Goal: Task Accomplishment & Management: Use online tool/utility

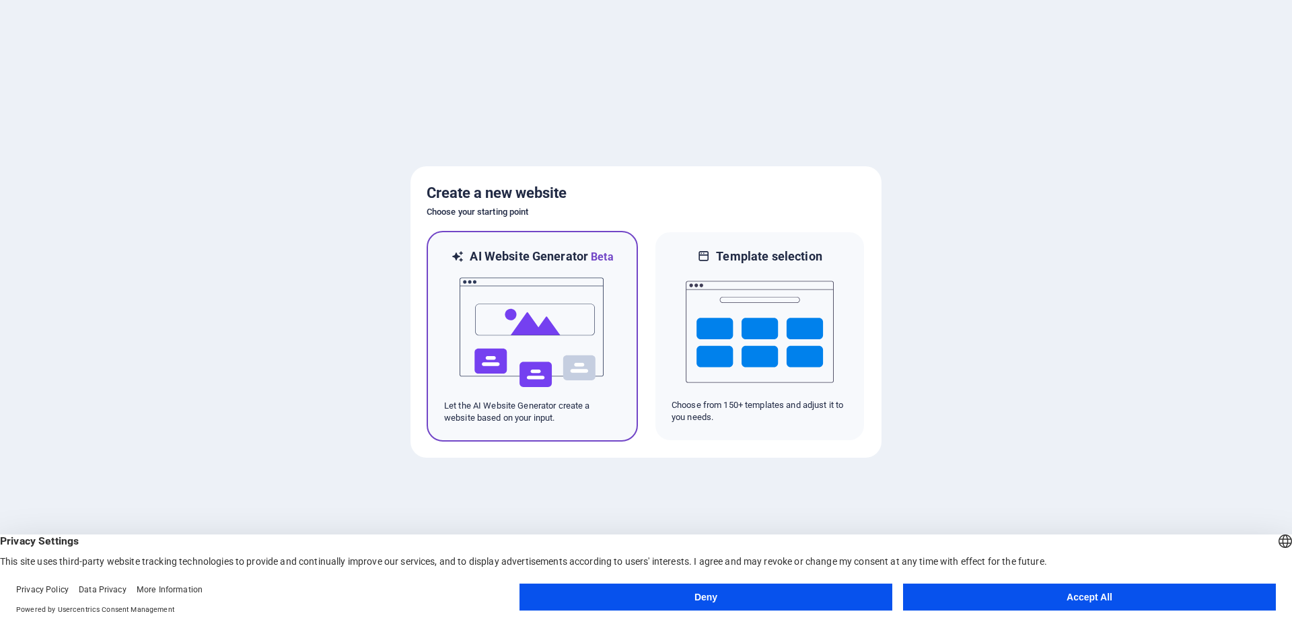
click at [590, 348] on img at bounding box center [532, 332] width 148 height 135
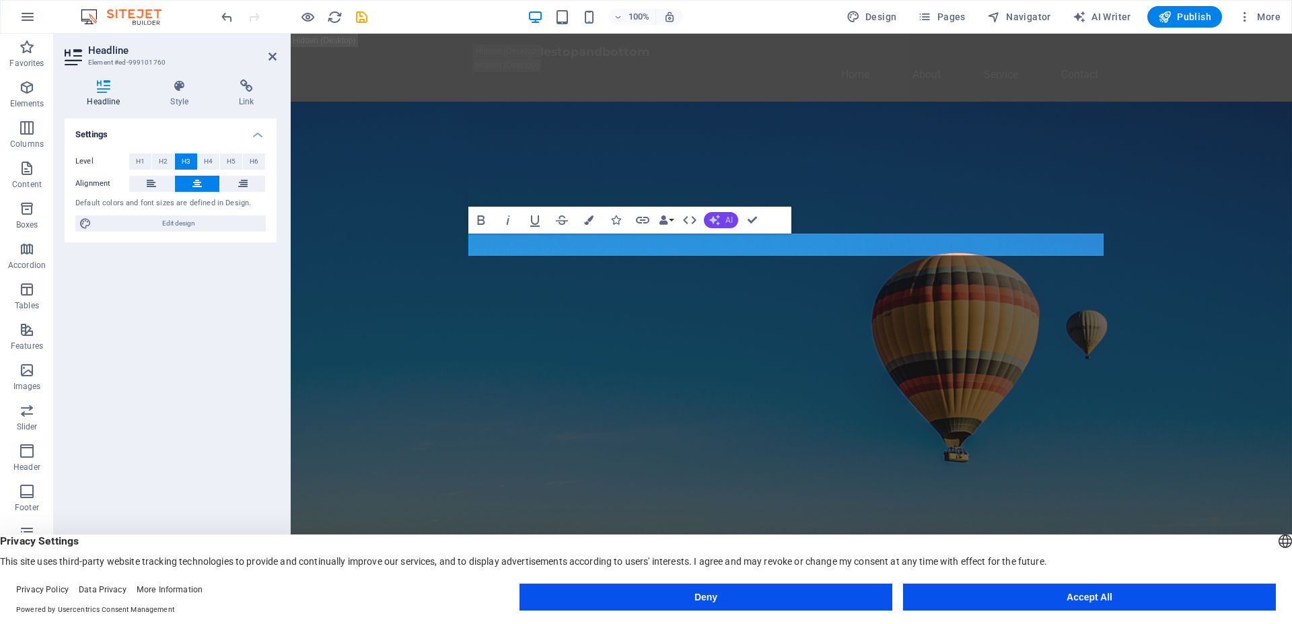
click at [714, 223] on icon "button" at bounding box center [714, 220] width 11 height 11
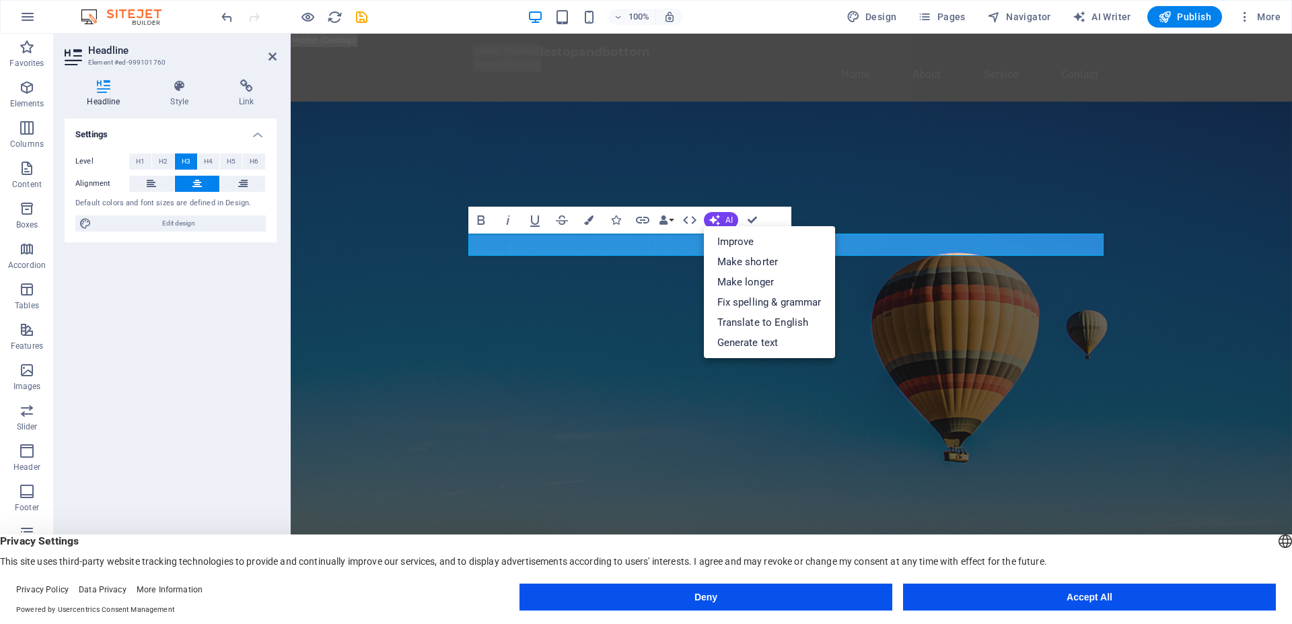
click at [1005, 344] on figure at bounding box center [792, 386] width 1002 height 569
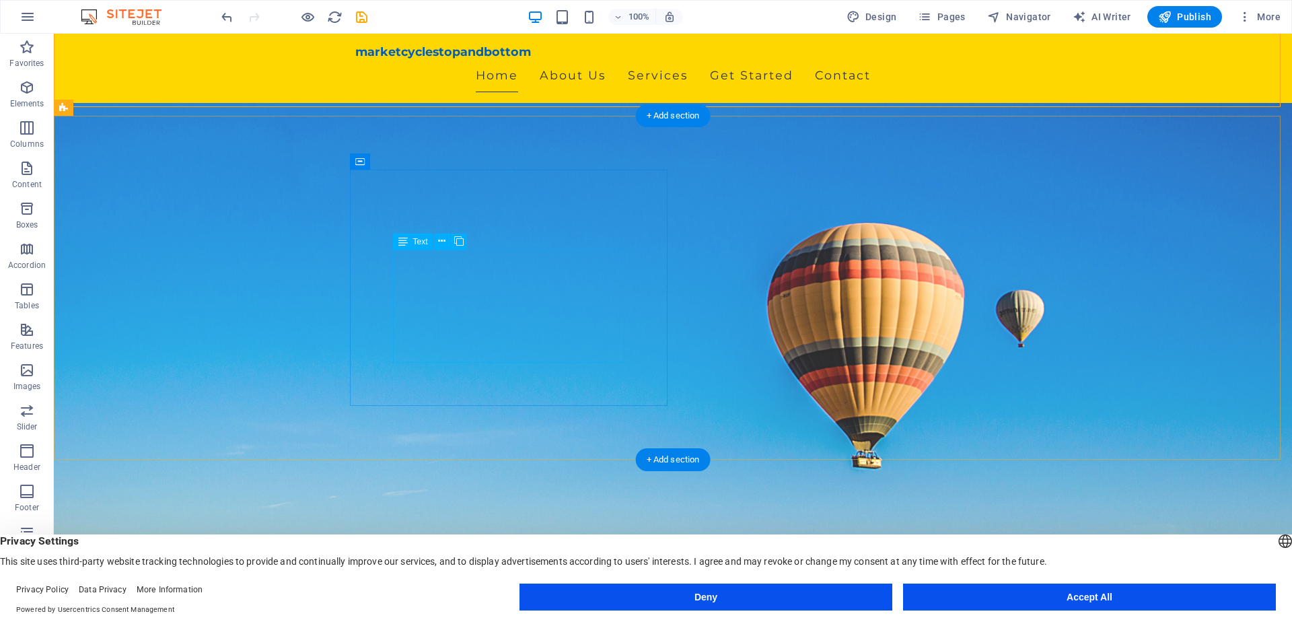
scroll to position [275, 0]
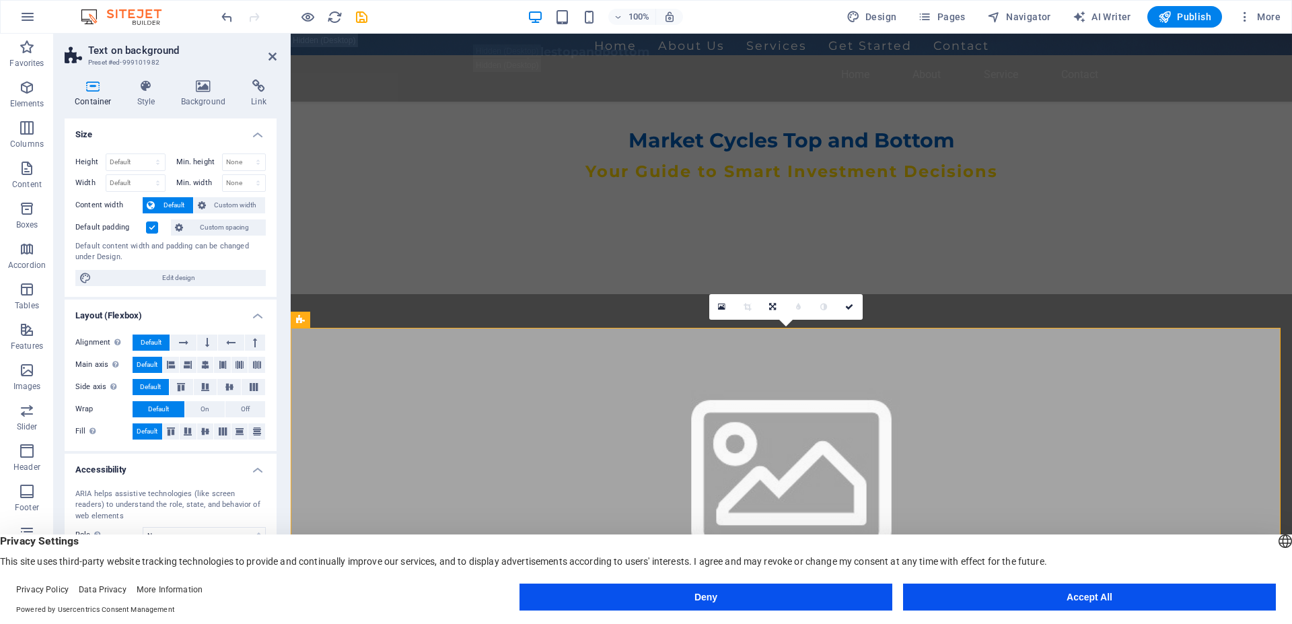
scroll to position [0, 0]
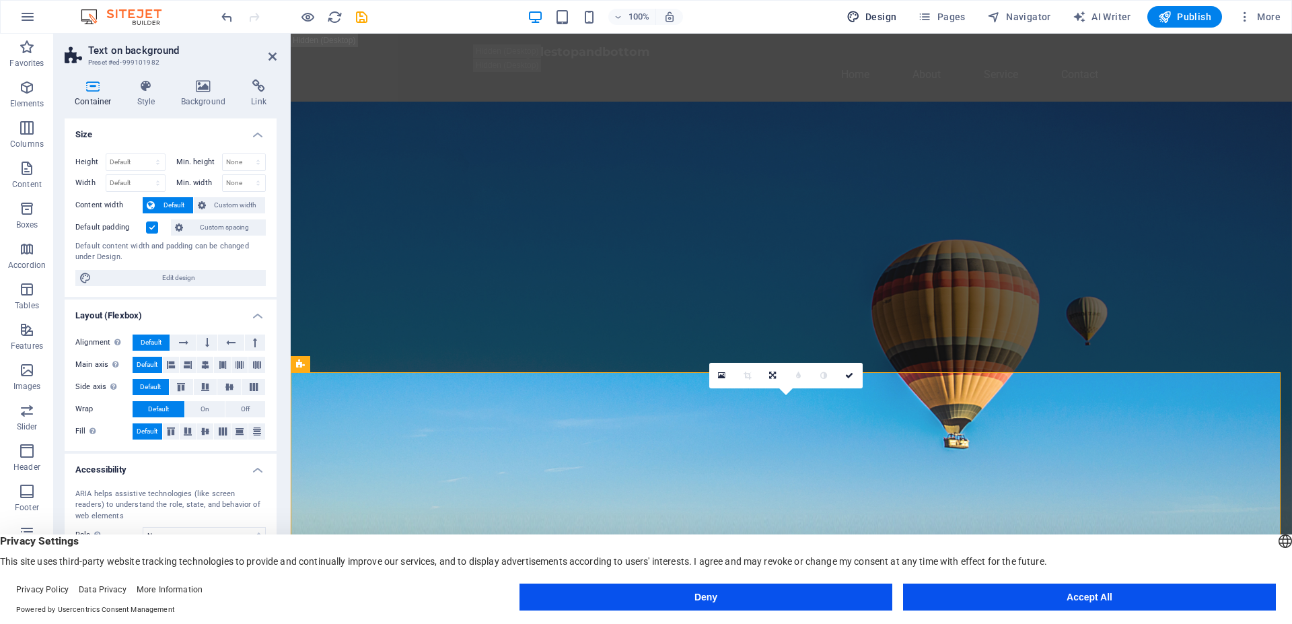
click at [868, 18] on span "Design" at bounding box center [872, 16] width 50 height 13
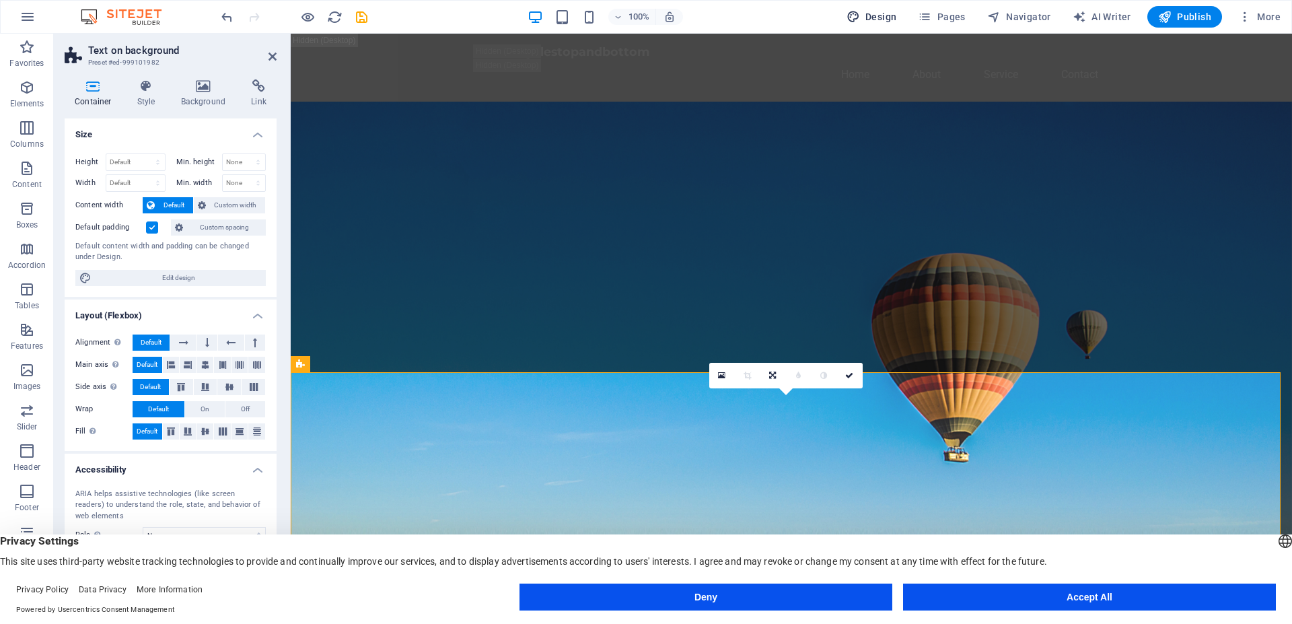
select select "px"
select select "200"
select select "px"
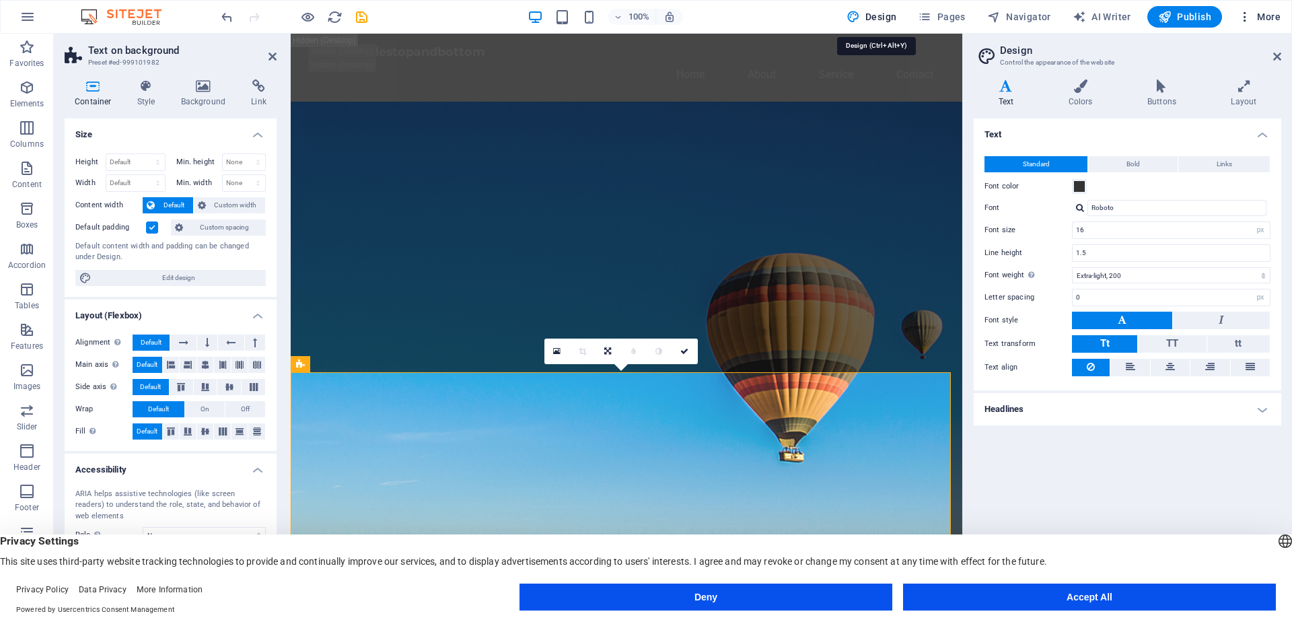
click at [1246, 18] on icon "button" at bounding box center [1244, 16] width 13 height 13
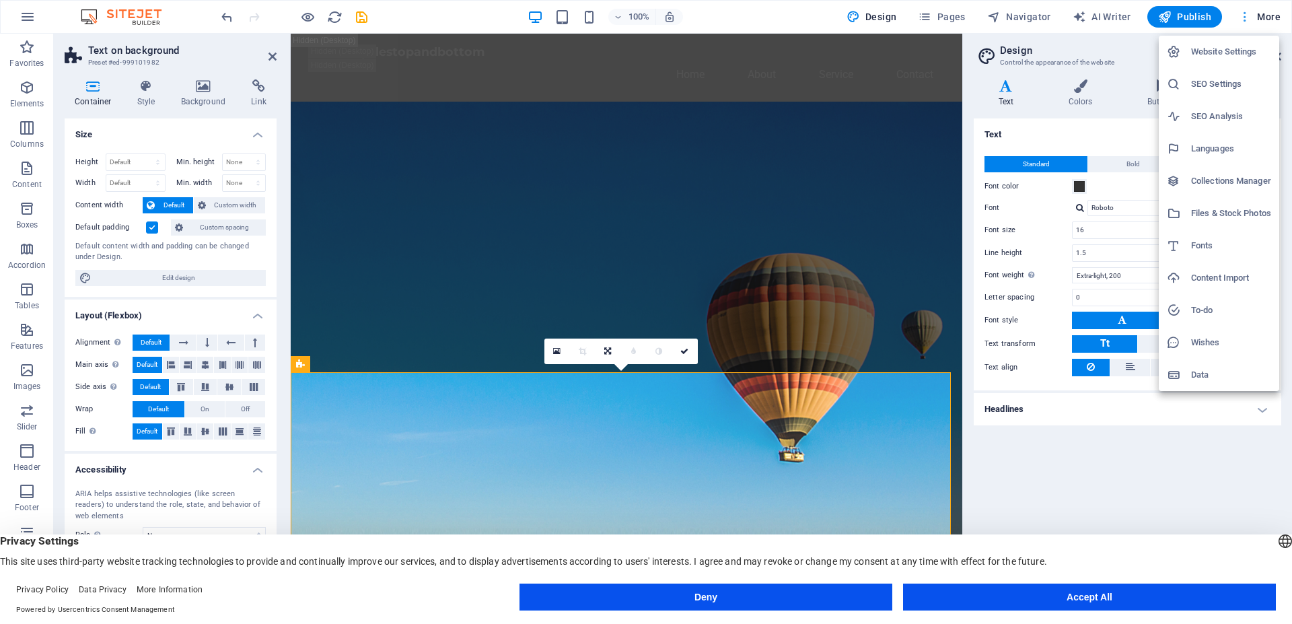
click at [1246, 18] on div at bounding box center [646, 312] width 1292 height 624
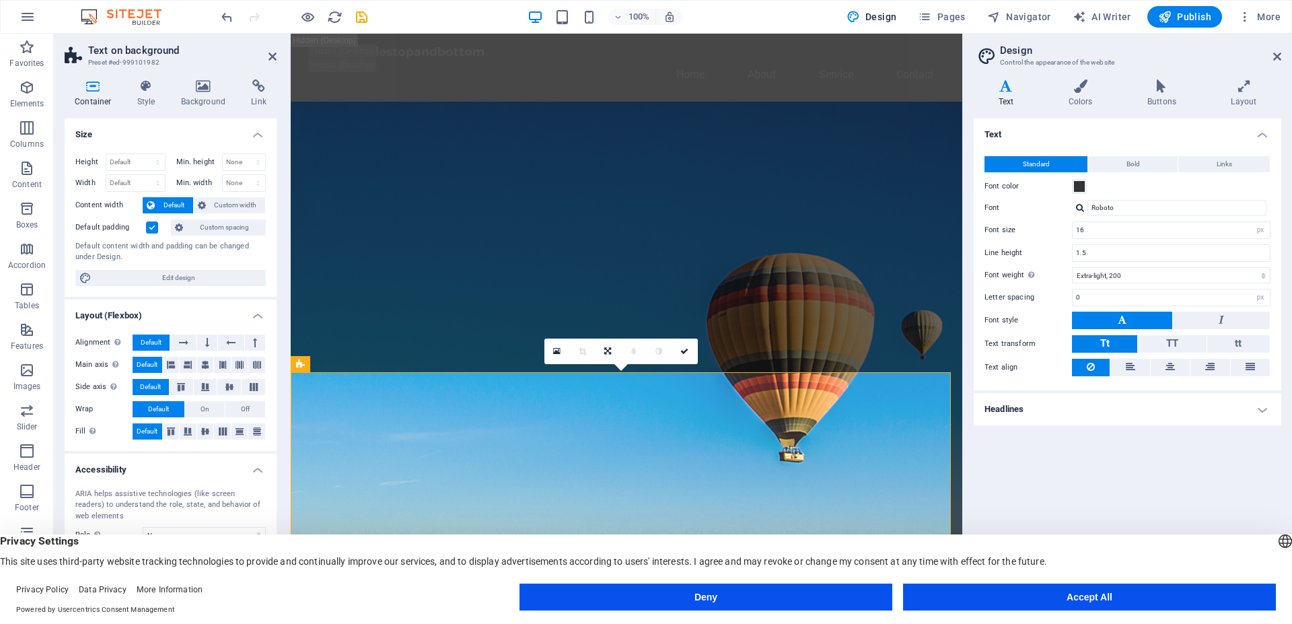
click at [1056, 596] on button "Accept All" at bounding box center [1089, 597] width 373 height 27
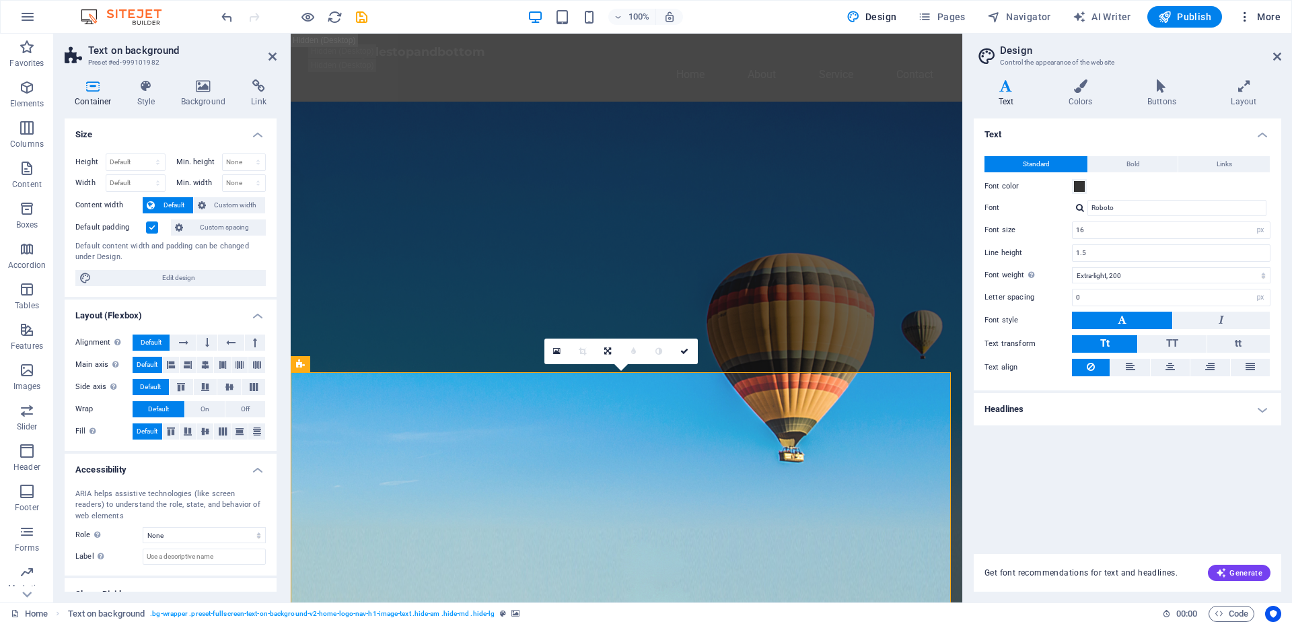
click at [1245, 14] on icon "button" at bounding box center [1244, 16] width 13 height 13
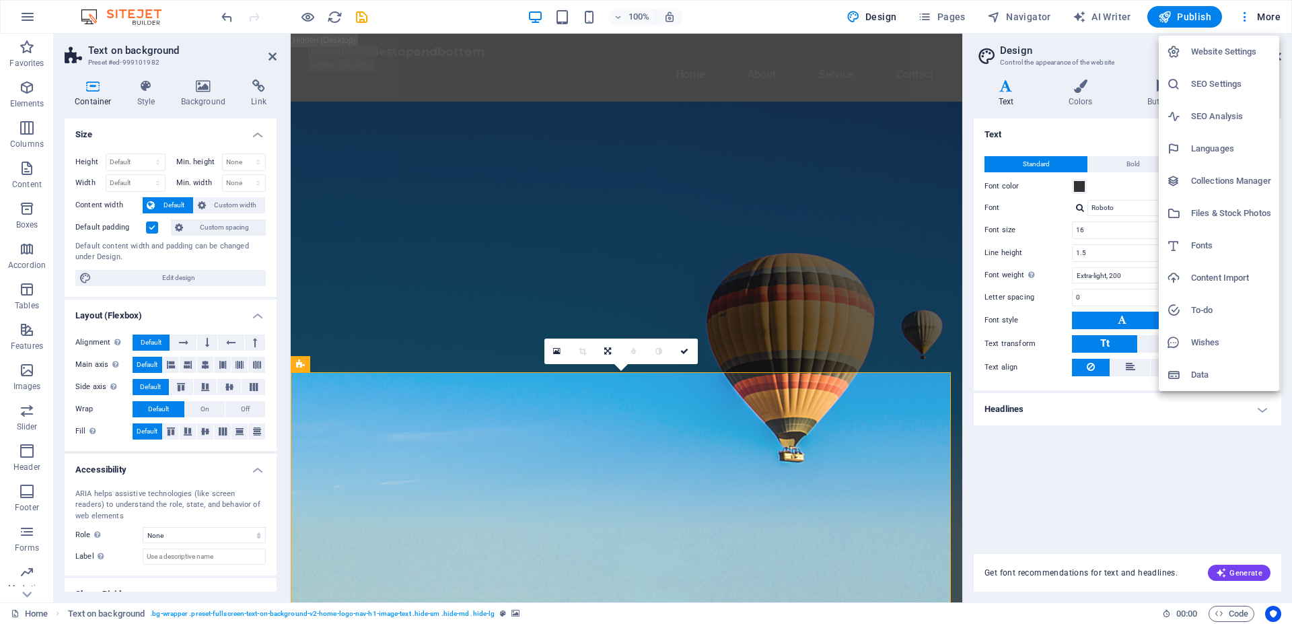
click at [1238, 56] on h6 "Website Settings" at bounding box center [1231, 52] width 80 height 16
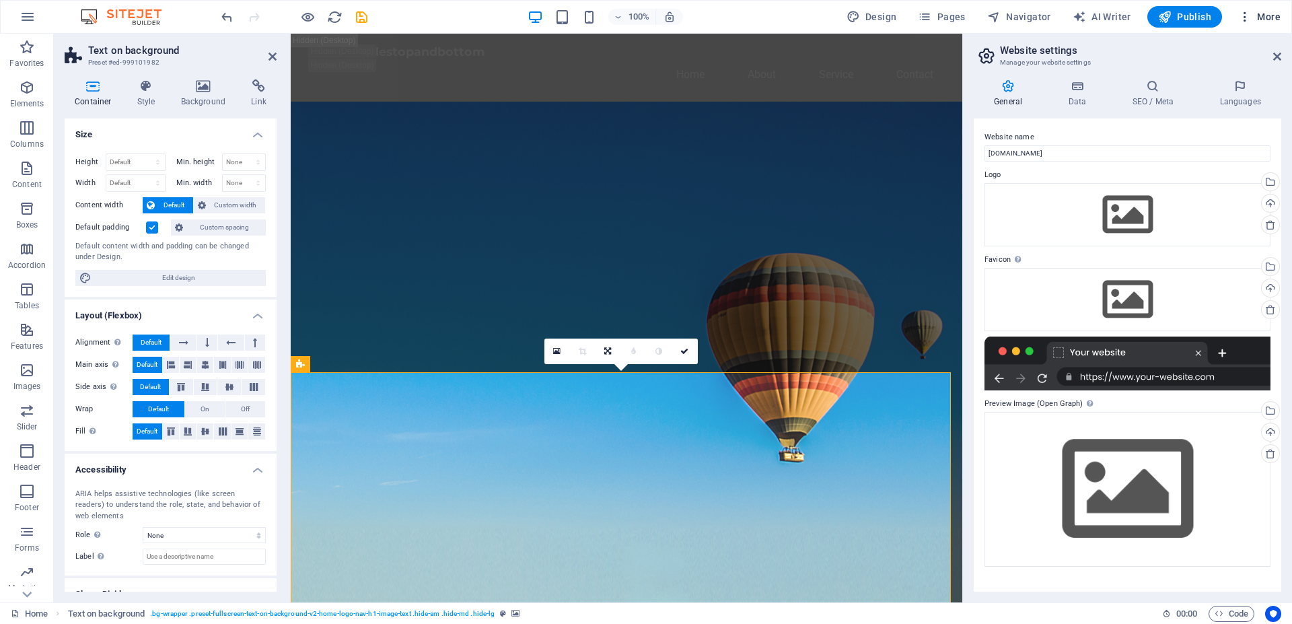
click at [1265, 11] on span "More" at bounding box center [1259, 16] width 42 height 13
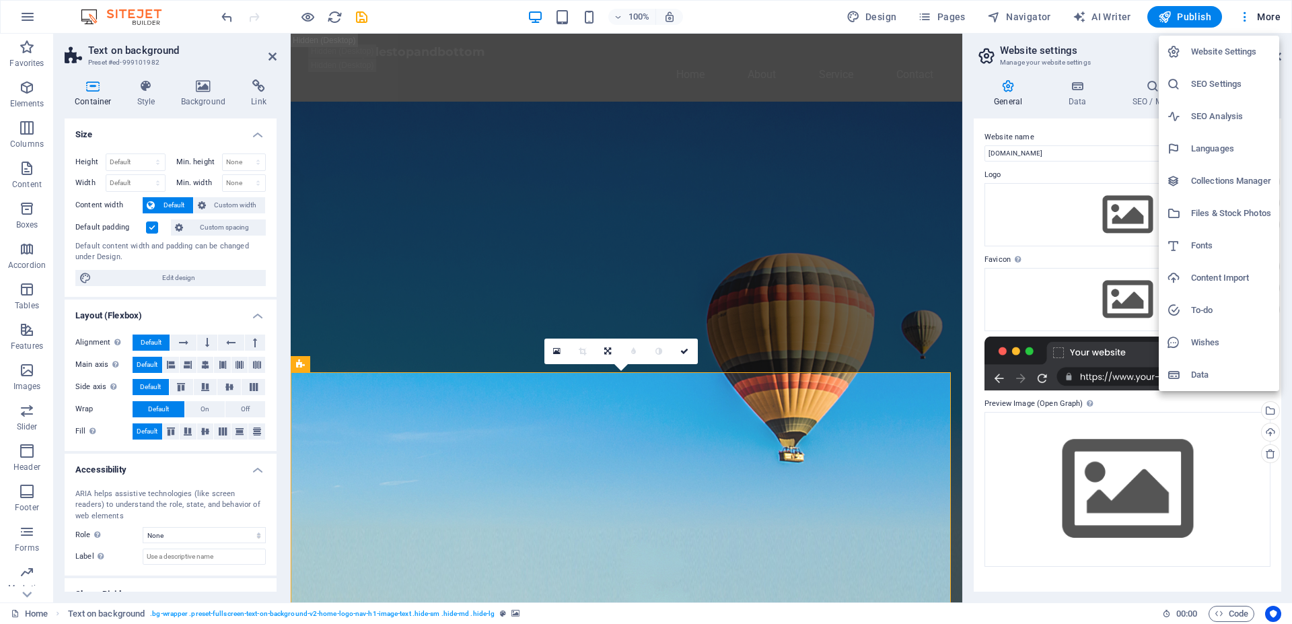
click at [1221, 49] on h6 "Website Settings" at bounding box center [1231, 52] width 80 height 16
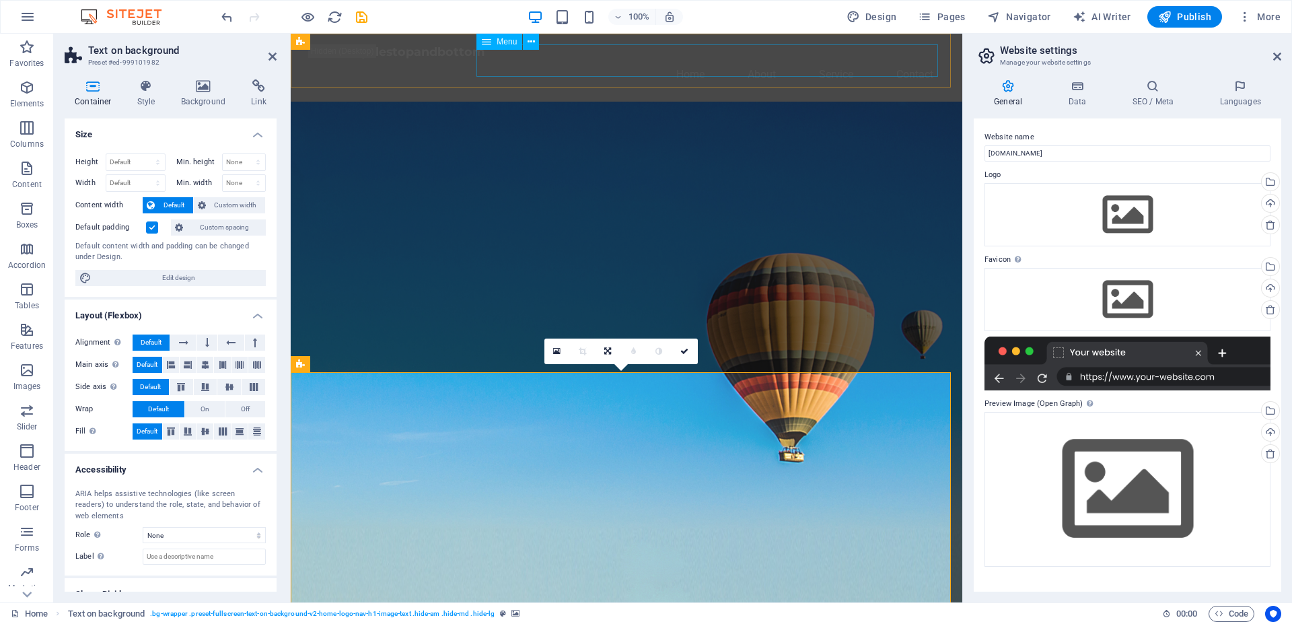
click at [936, 59] on nav "Home About Service Contact" at bounding box center [626, 75] width 635 height 32
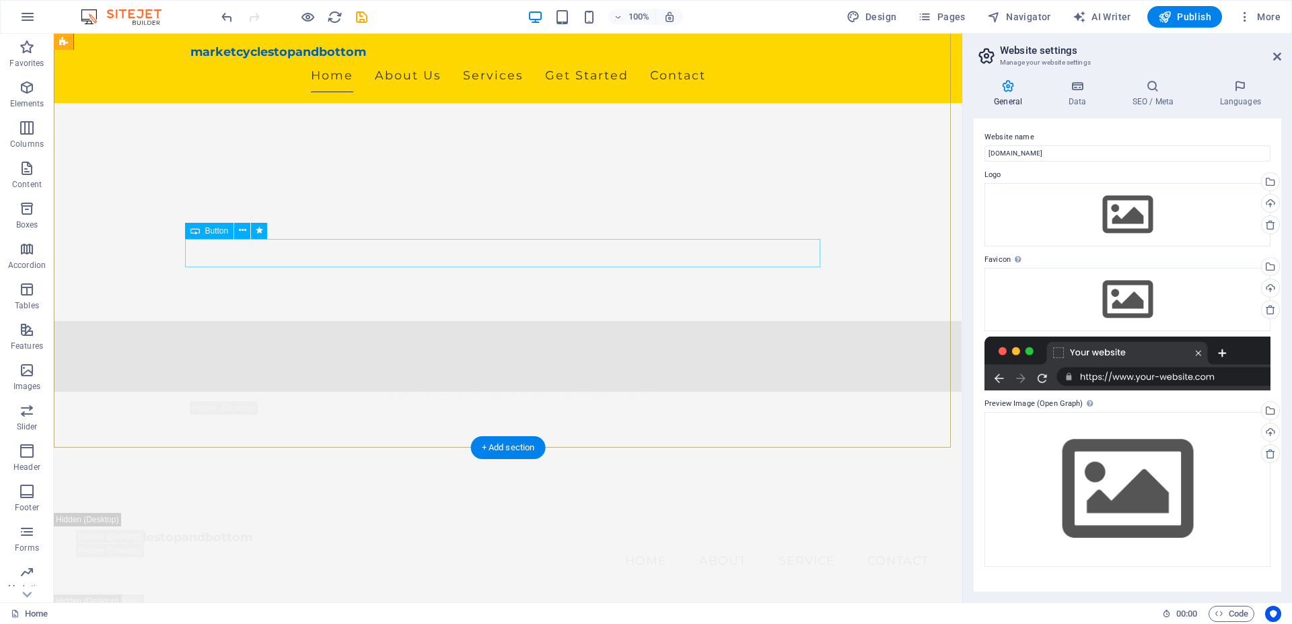
scroll to position [1991, 0]
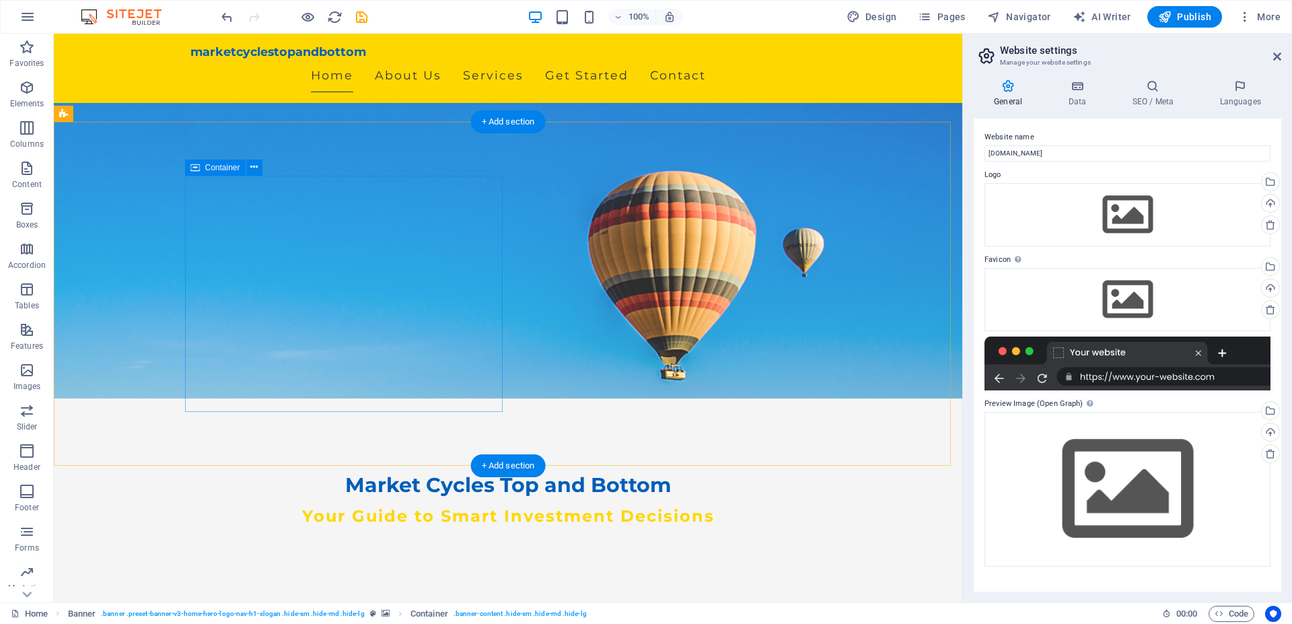
scroll to position [0, 0]
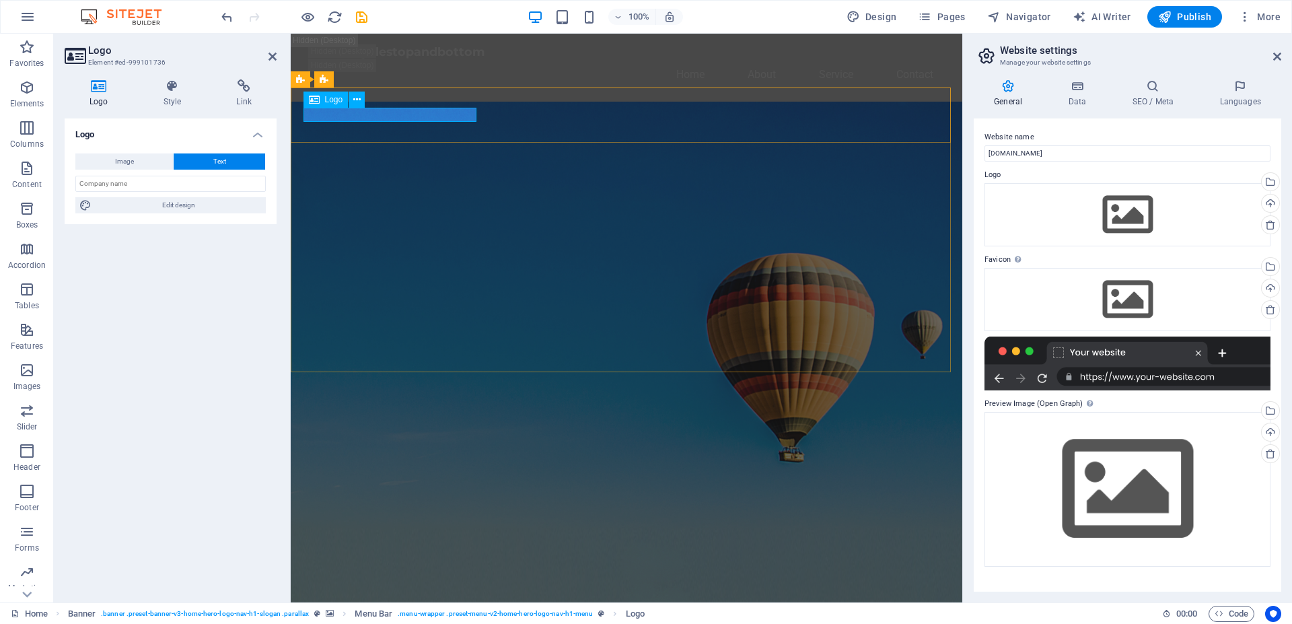
click at [378, 610] on div "marketcyclestopandbottom" at bounding box center [626, 617] width 635 height 14
click at [357, 98] on icon at bounding box center [356, 100] width 7 height 14
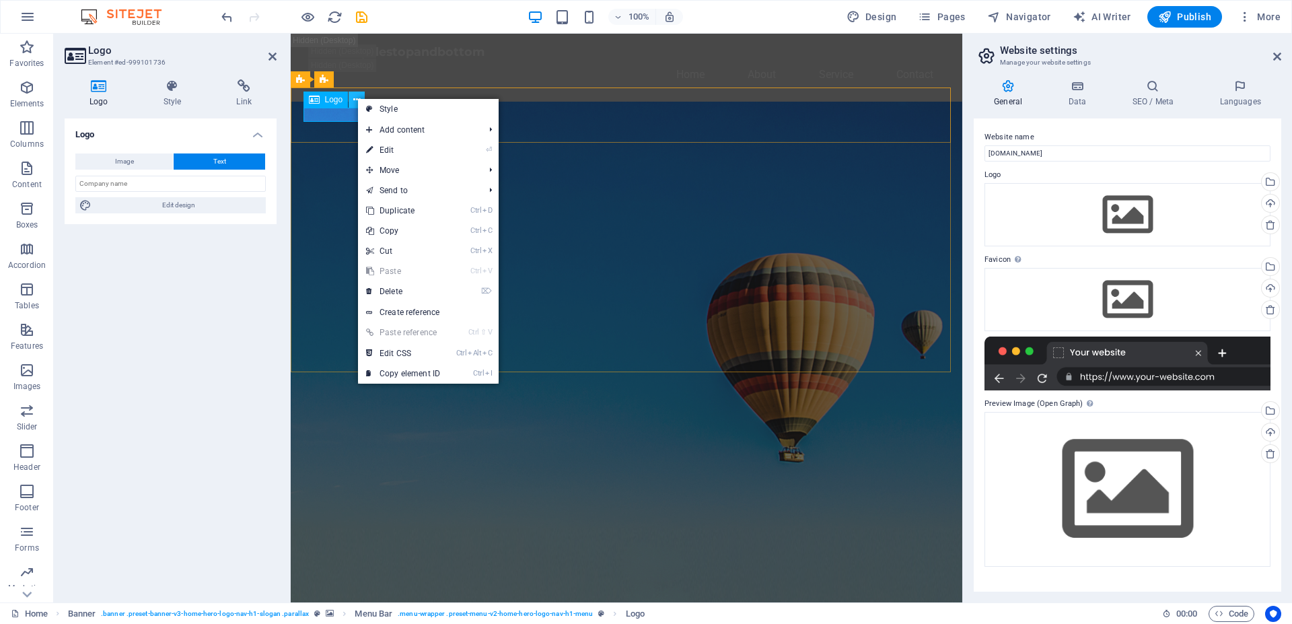
click at [357, 98] on icon at bounding box center [356, 100] width 7 height 14
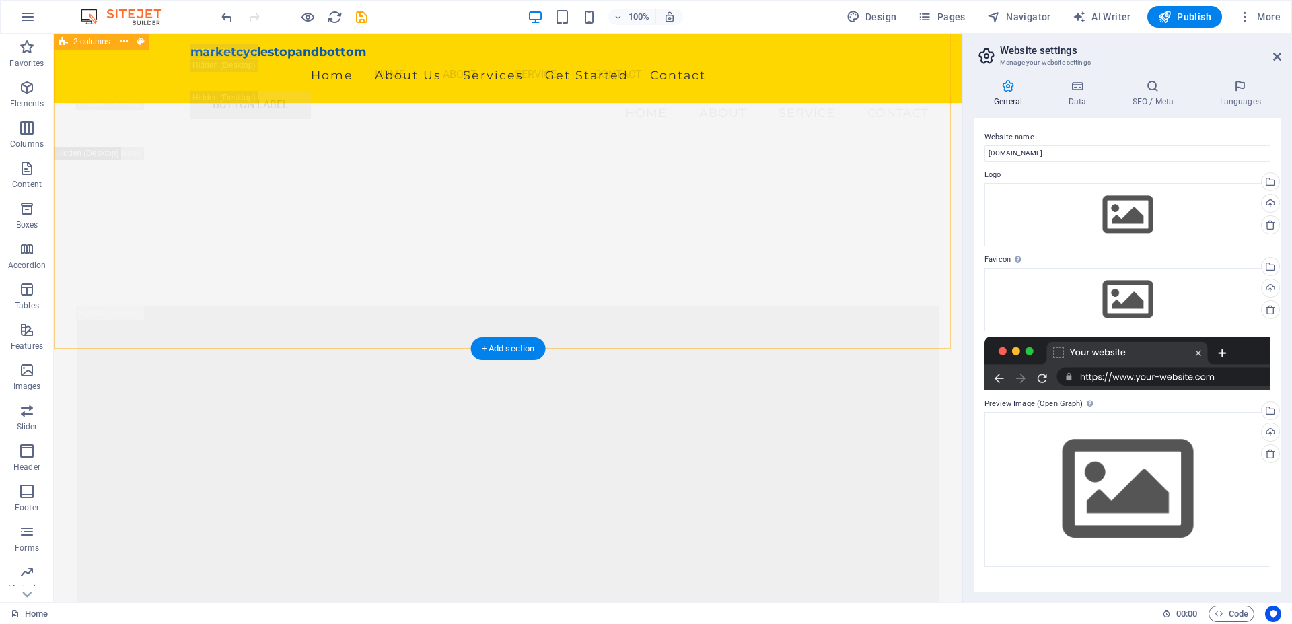
scroll to position [2540, 0]
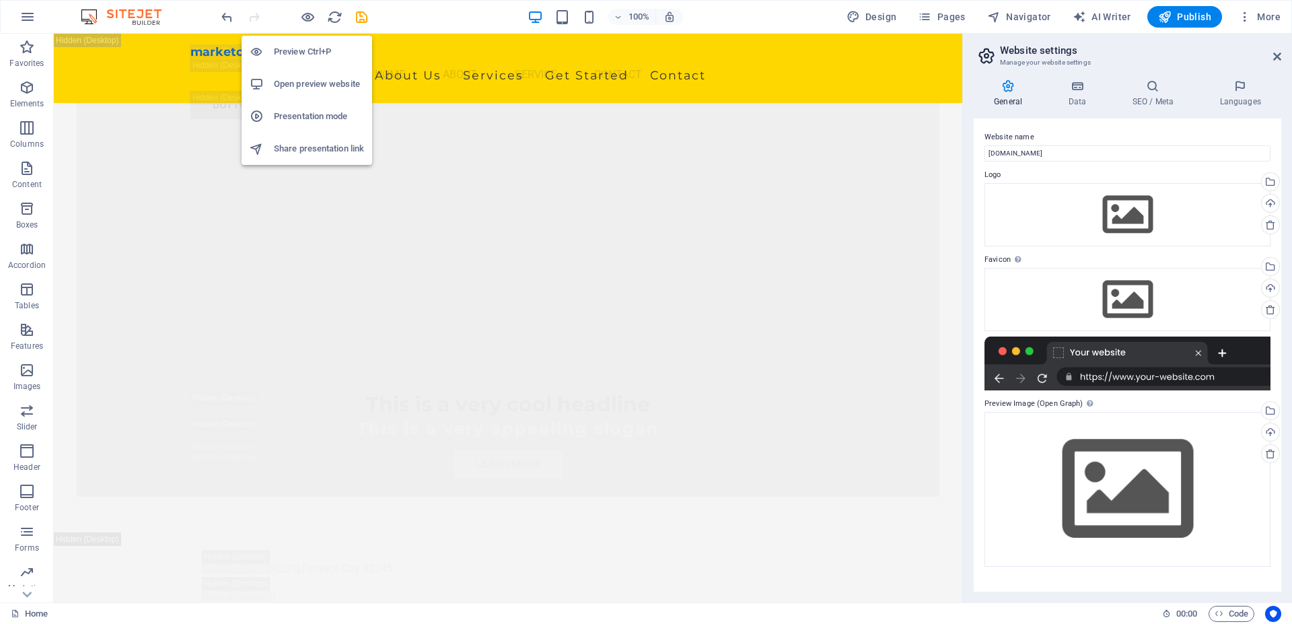
click at [310, 51] on h6 "Preview Ctrl+P" at bounding box center [319, 52] width 90 height 16
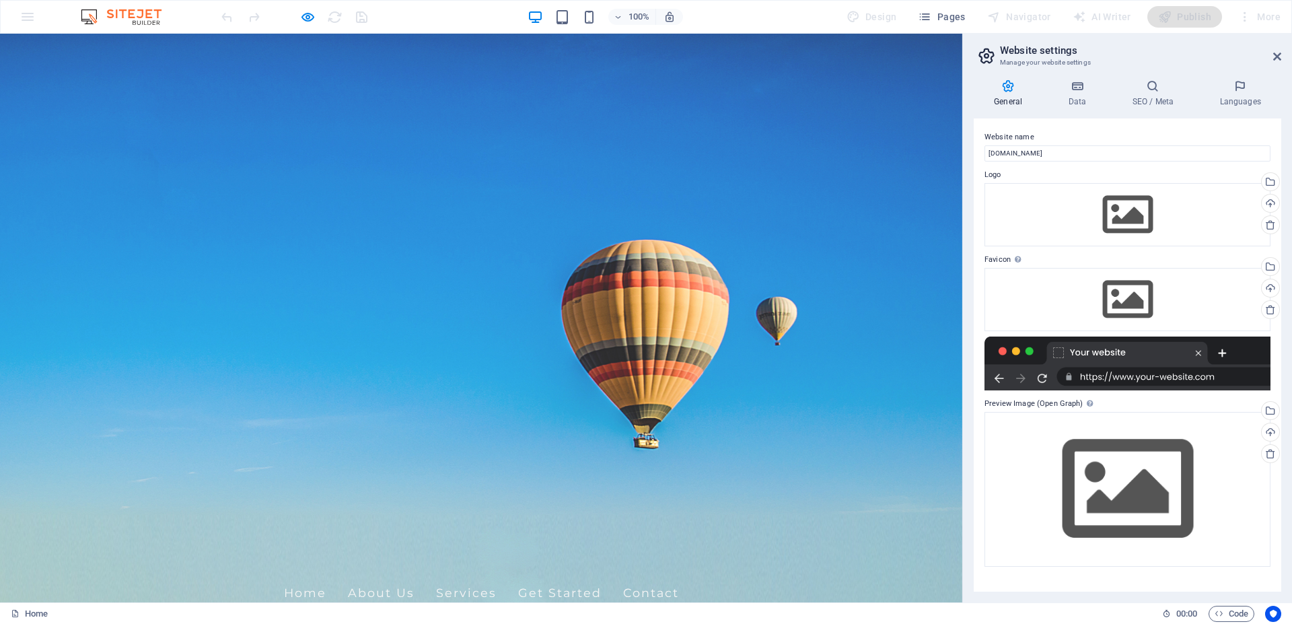
scroll to position [275, 0]
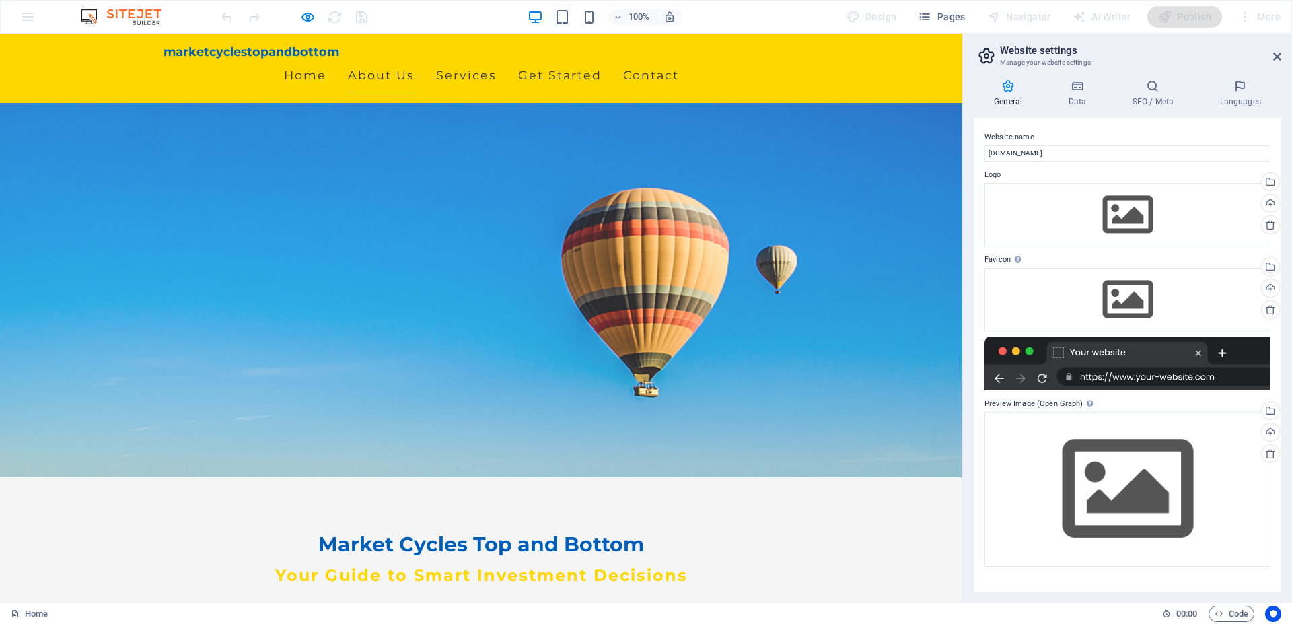
scroll to position [206, 0]
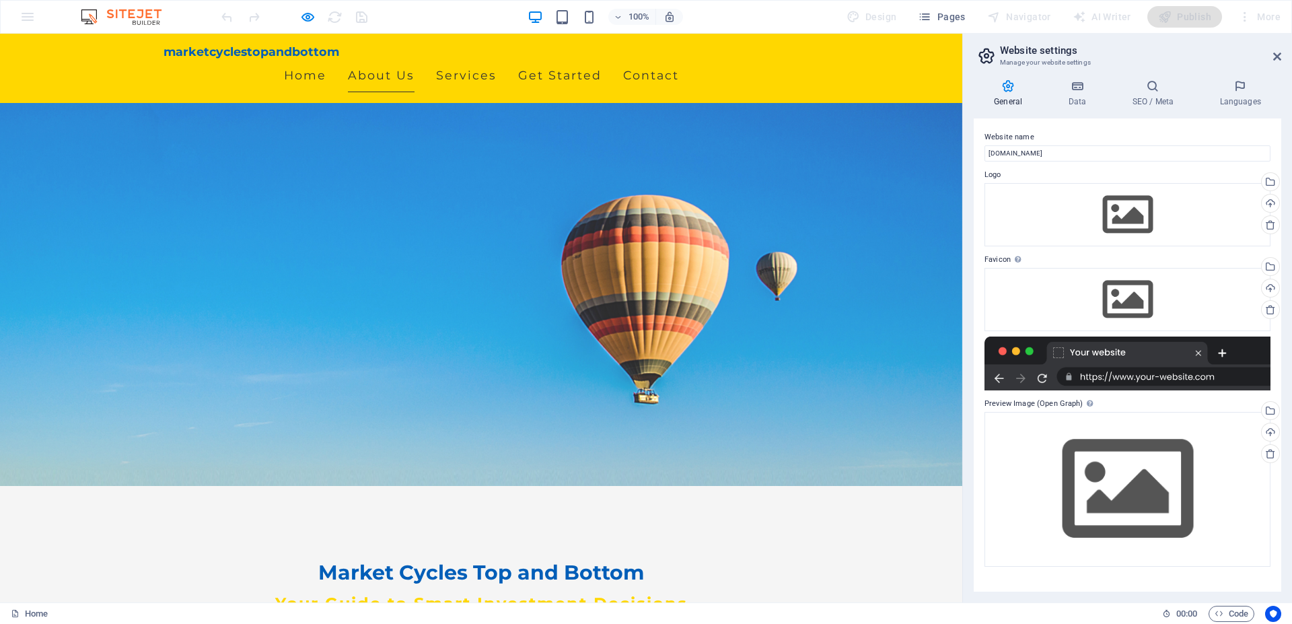
scroll to position [0, 0]
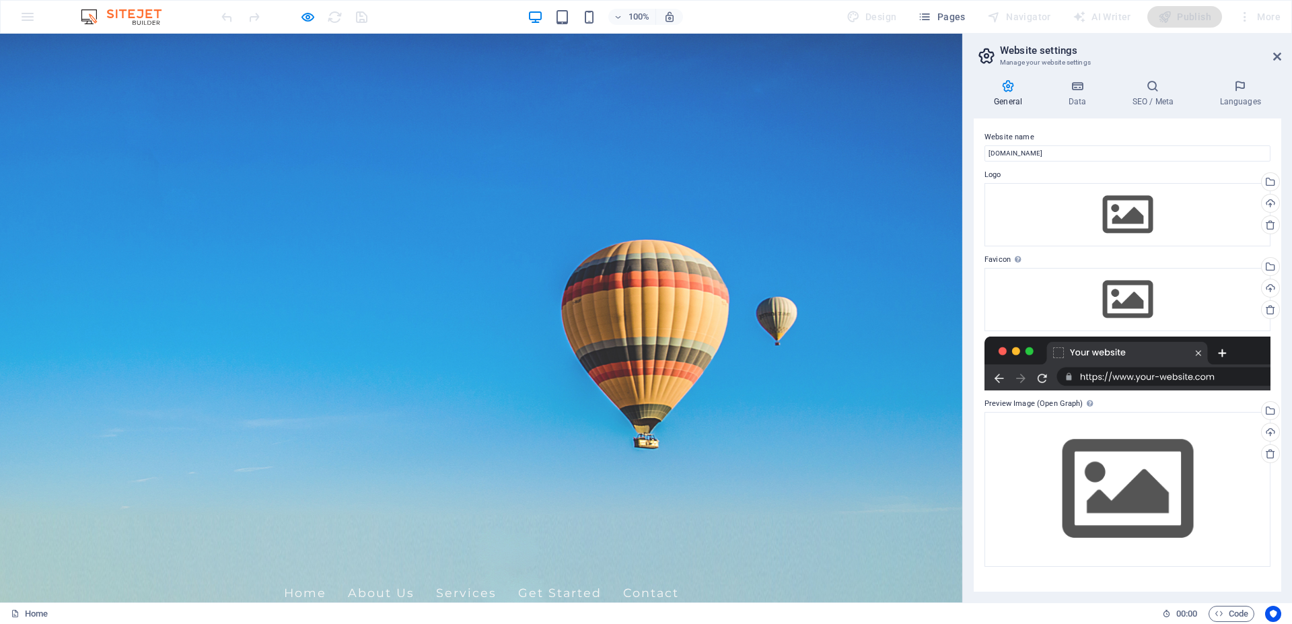
click at [462, 20] on div "100% Design Pages Navigator AI Writer Publish More" at bounding box center [753, 17] width 1068 height 22
click at [1101, 378] on div at bounding box center [1128, 364] width 286 height 54
drag, startPoint x: 177, startPoint y: 58, endPoint x: 279, endPoint y: 57, distance: 102.3
click at [279, 562] on span "marketcyclestopandbottom" at bounding box center [252, 569] width 176 height 14
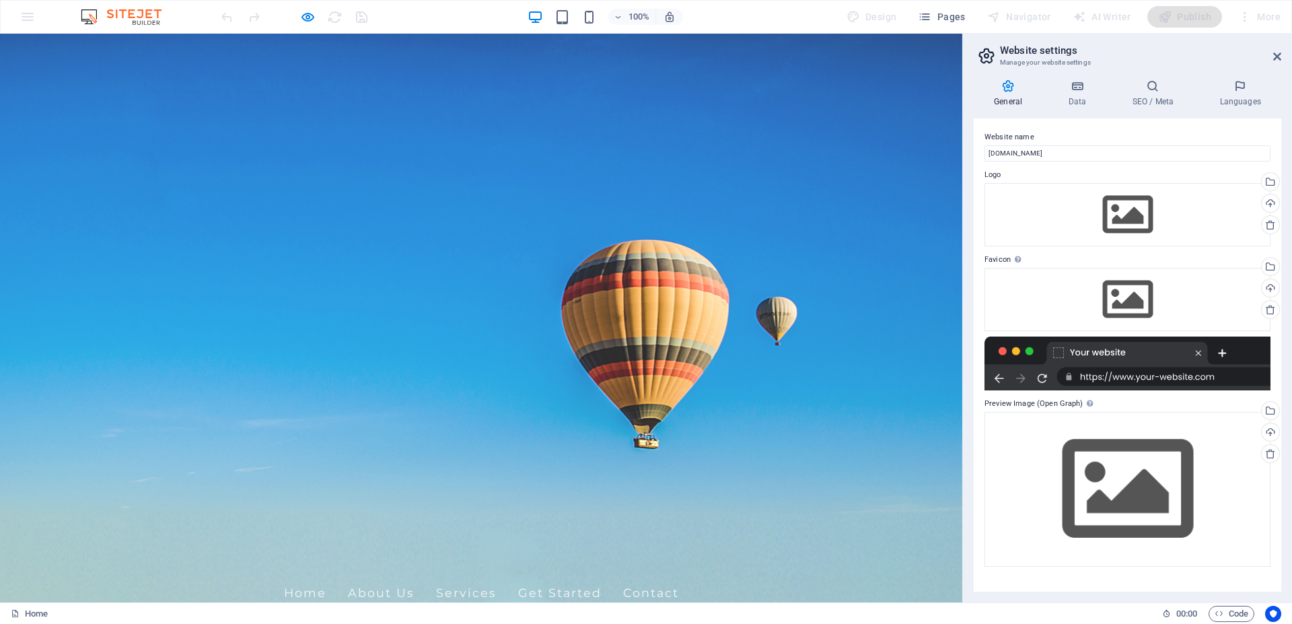
click at [18, 16] on div "100% Design Pages Navigator AI Writer Publish More" at bounding box center [646, 17] width 1291 height 32
click at [29, 21] on div "100% Design Pages Navigator AI Writer Publish More" at bounding box center [646, 17] width 1291 height 32
click at [28, 12] on div "100% Design Pages Navigator AI Writer Publish More" at bounding box center [646, 17] width 1291 height 32
click at [141, 19] on img at bounding box center [127, 17] width 101 height 16
click at [216, 19] on div "100% Design Pages Navigator AI Writer Publish More" at bounding box center [646, 17] width 1291 height 32
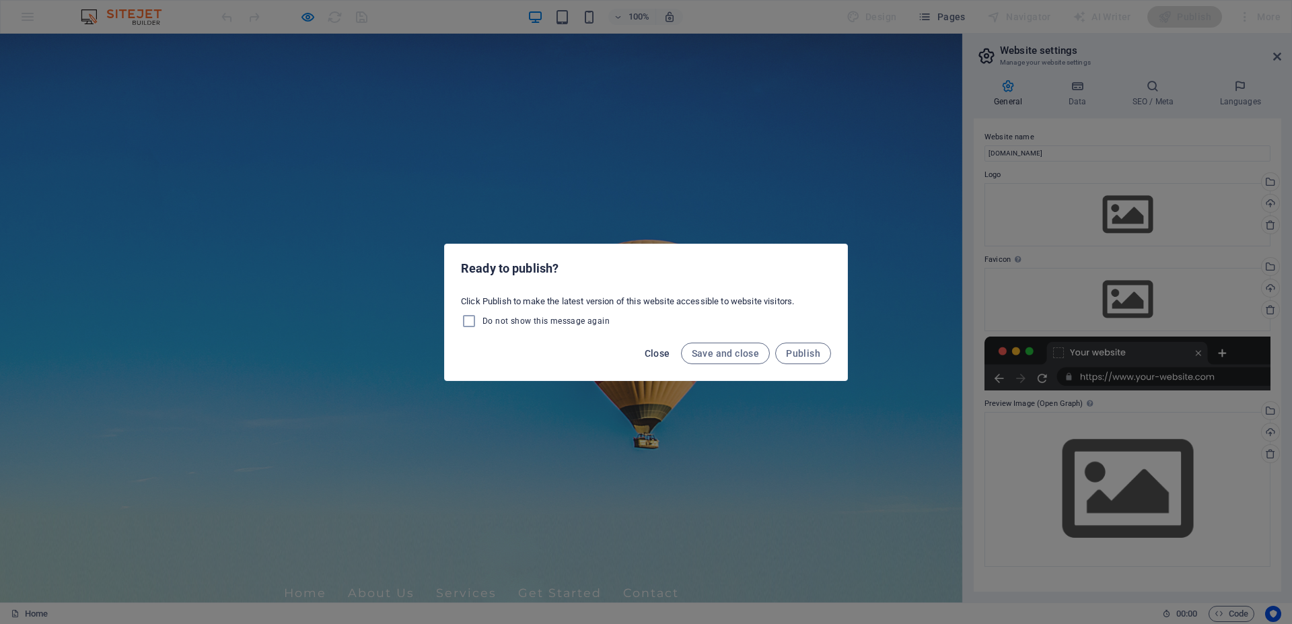
click at [648, 349] on span "Close" at bounding box center [658, 353] width 26 height 11
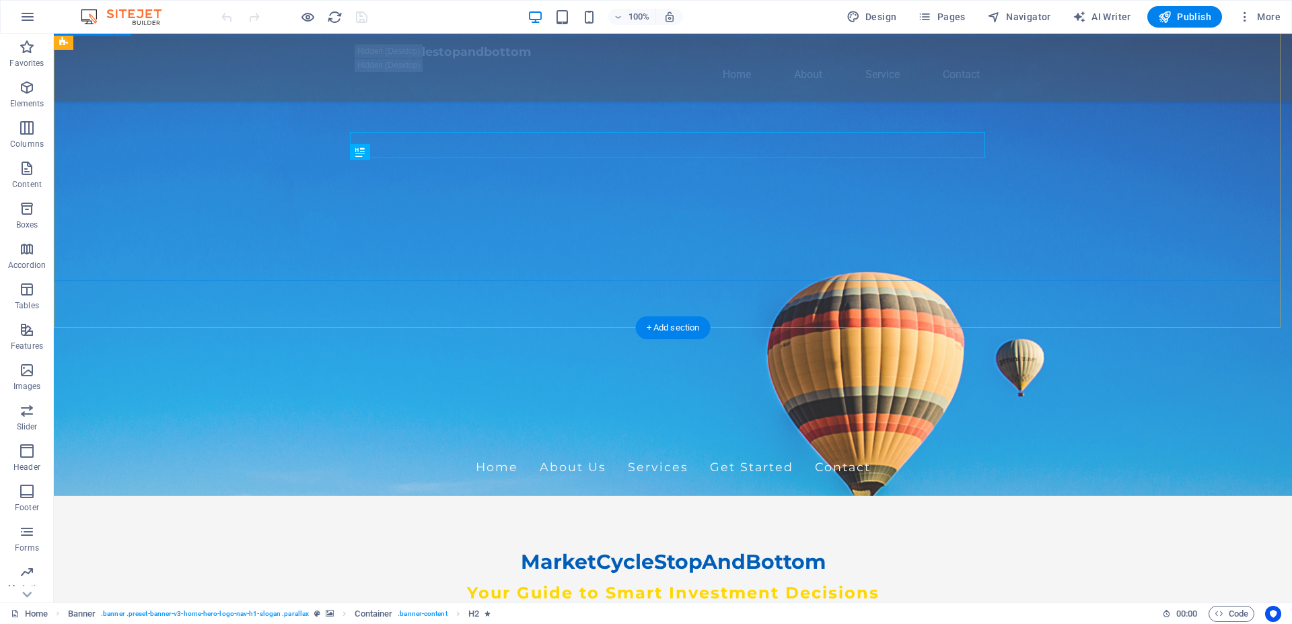
scroll to position [69, 0]
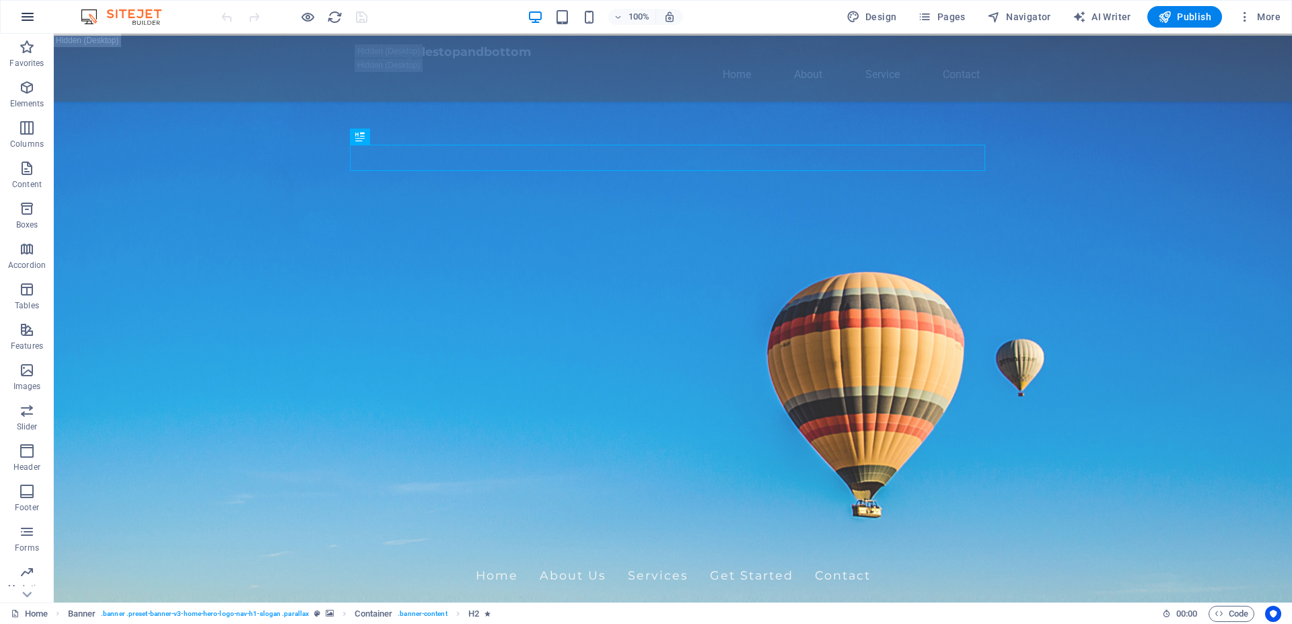
click at [25, 18] on icon "button" at bounding box center [28, 17] width 16 height 16
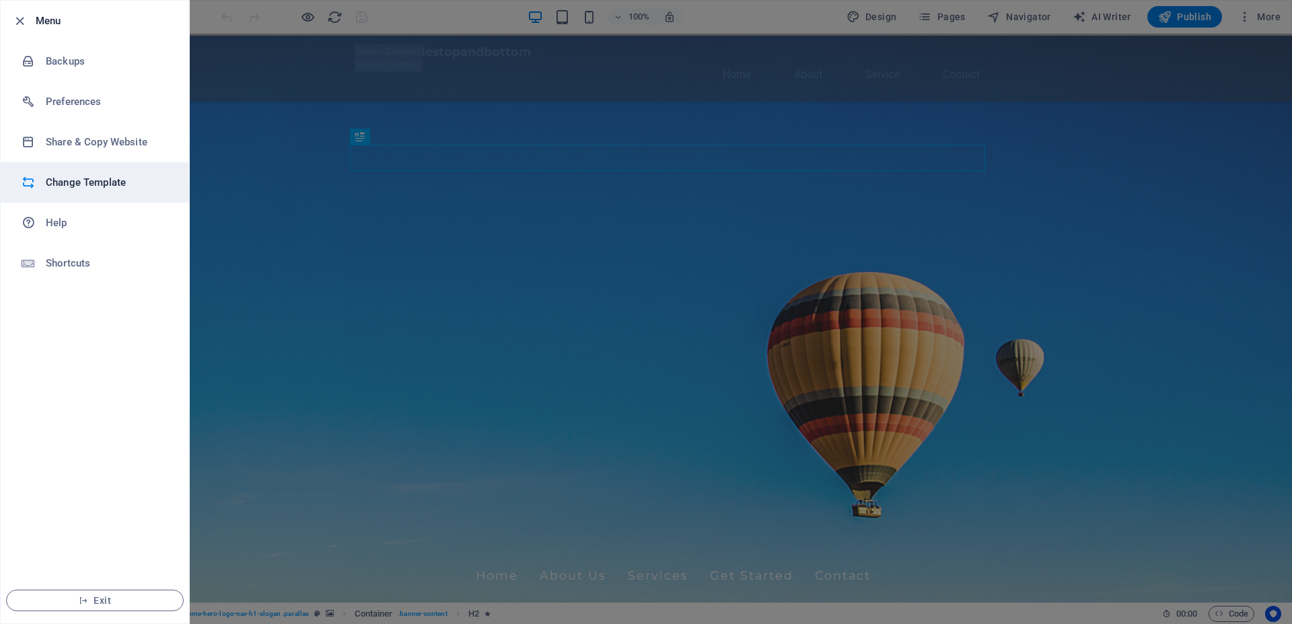
click at [72, 180] on h6 "Change Template" at bounding box center [108, 182] width 125 height 16
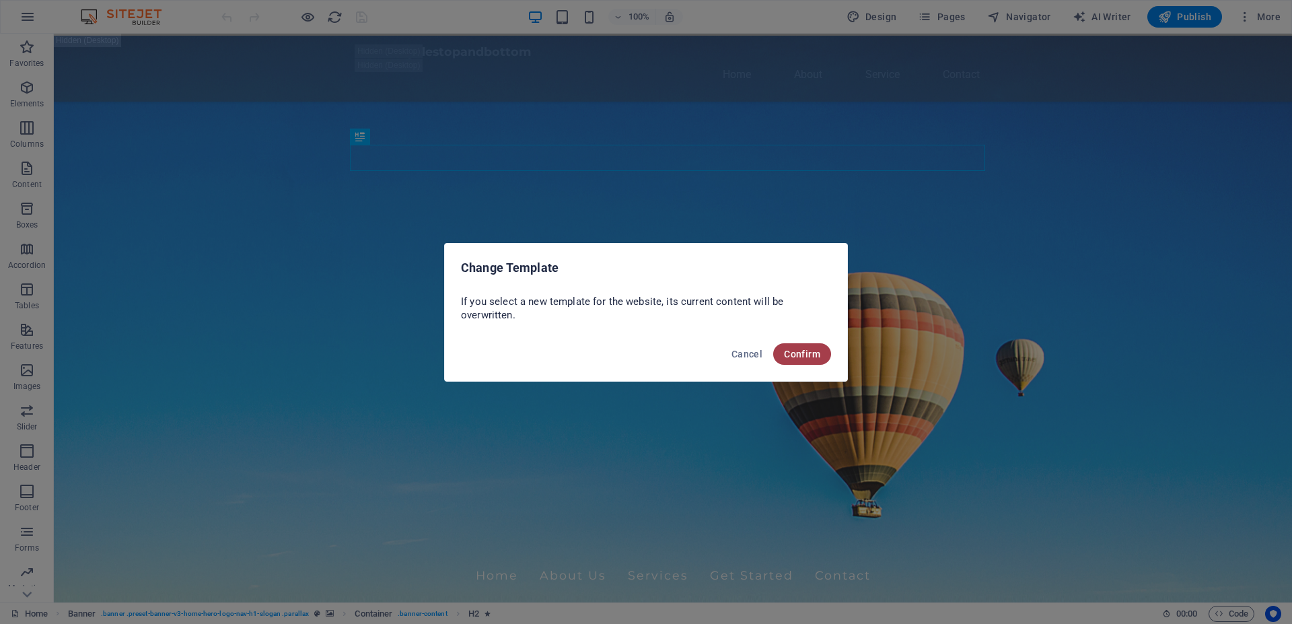
click at [804, 357] on span "Confirm" at bounding box center [802, 354] width 36 height 11
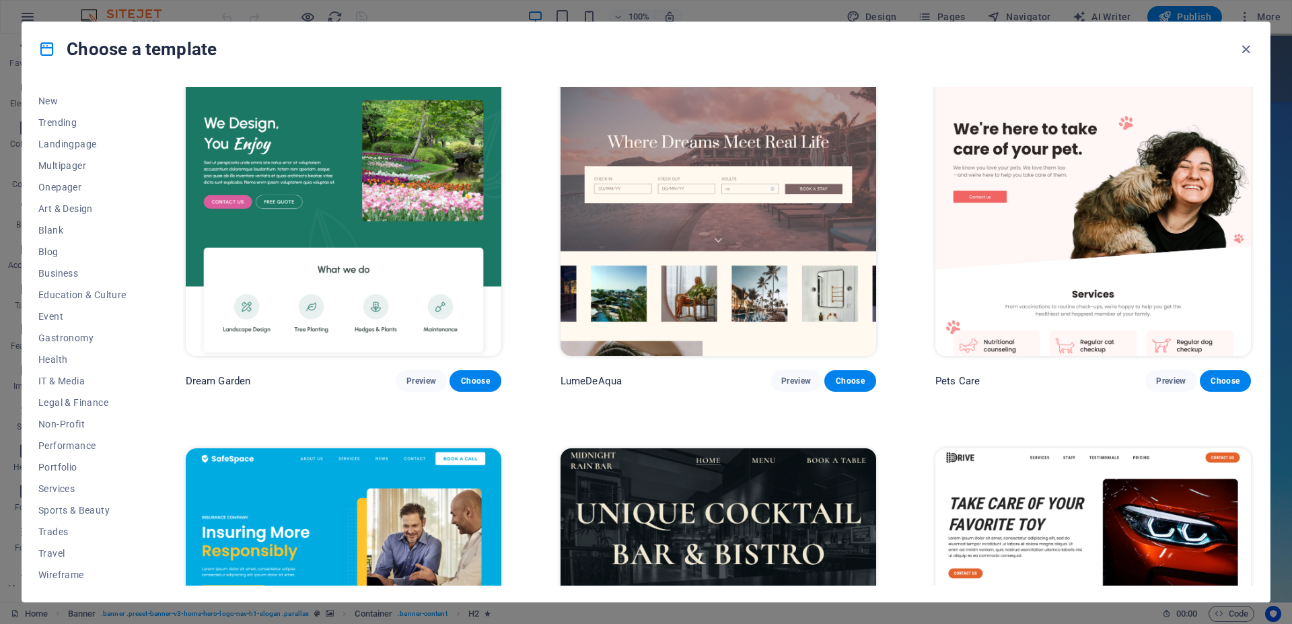
scroll to position [3332, 0]
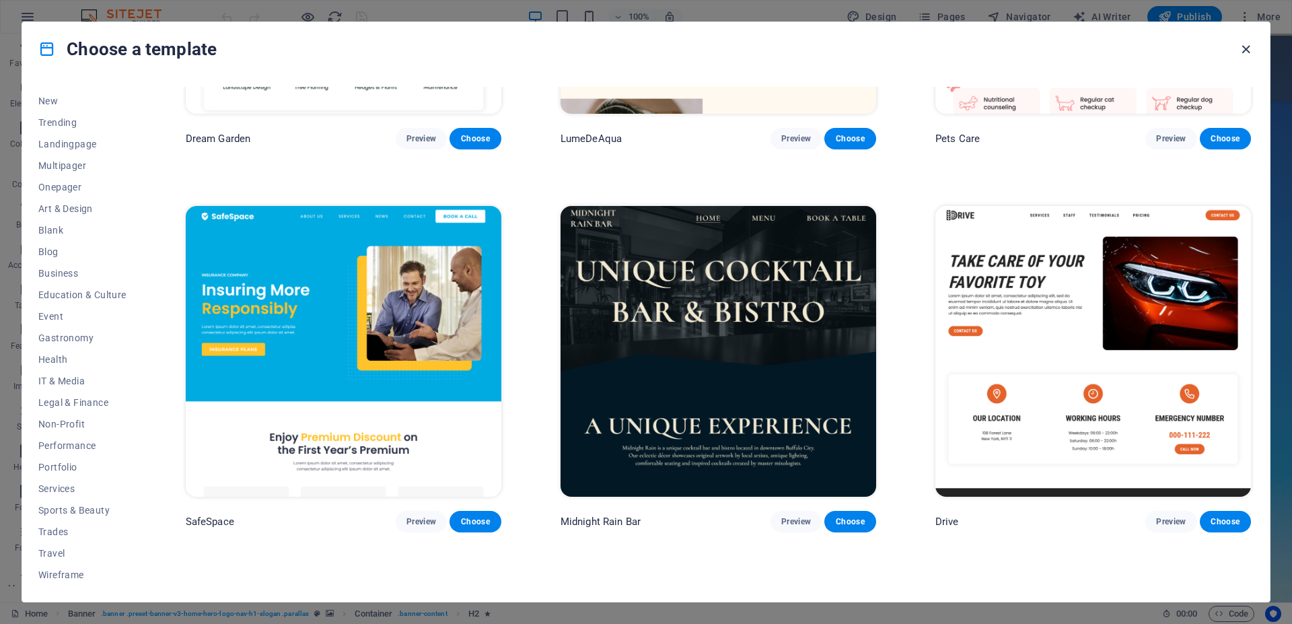
click at [1248, 46] on icon "button" at bounding box center [1245, 49] width 15 height 15
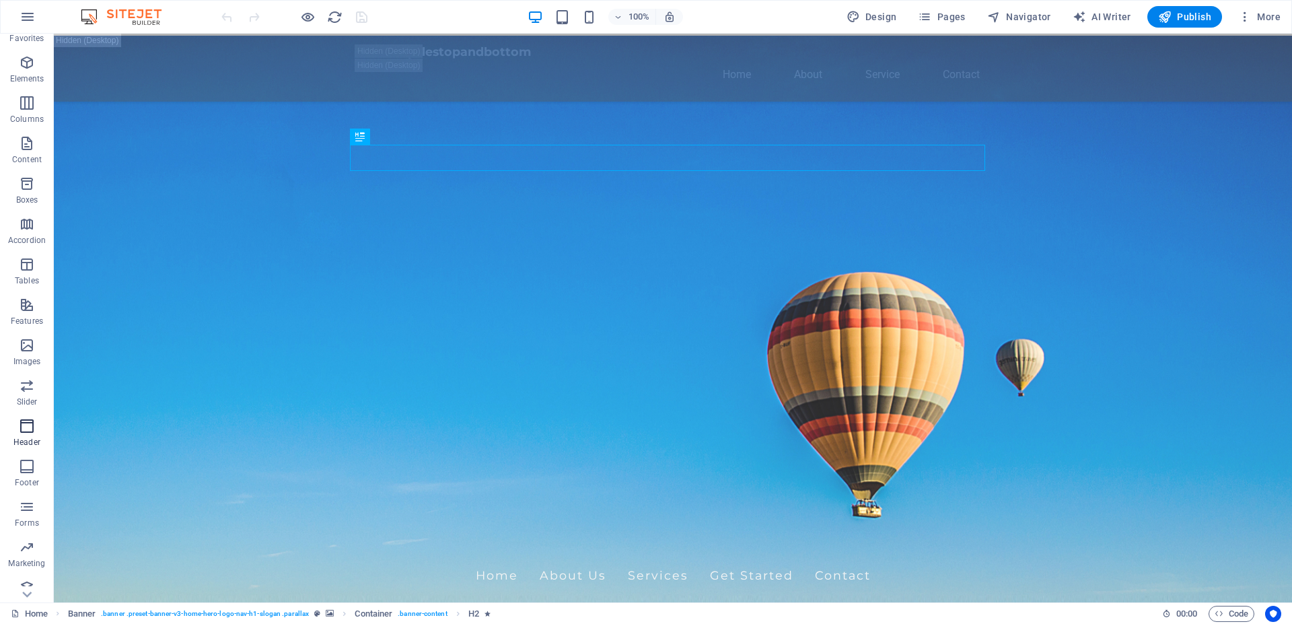
scroll to position [37, 0]
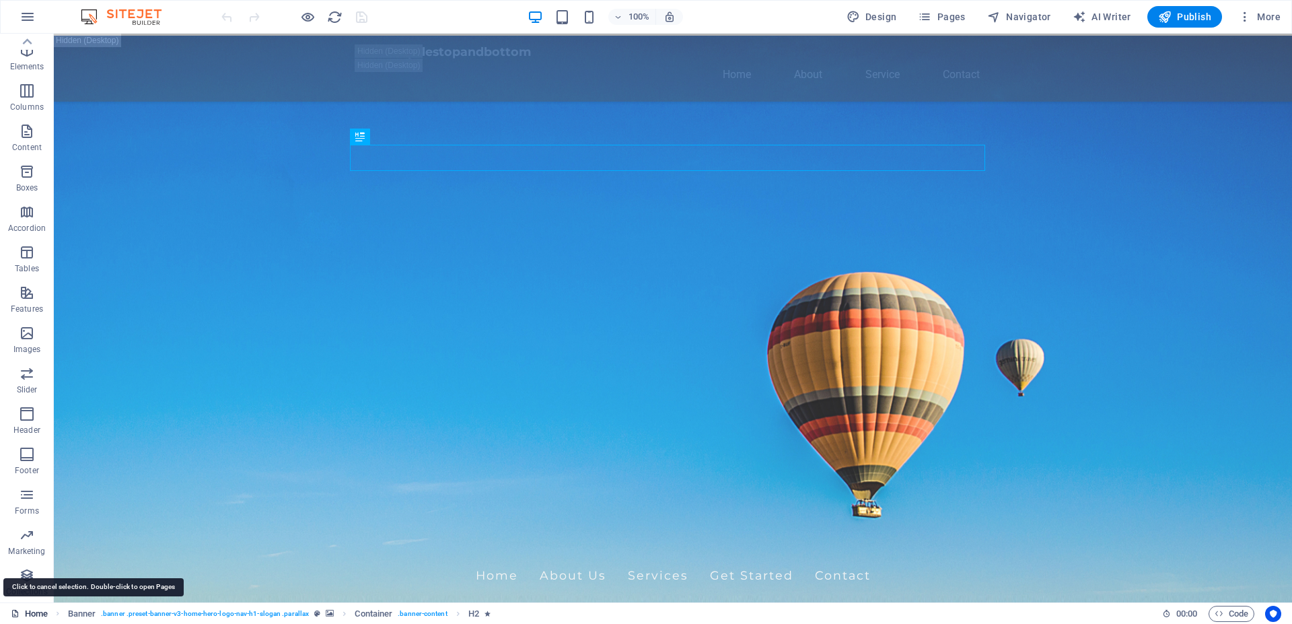
click at [34, 608] on link "Home" at bounding box center [29, 614] width 37 height 16
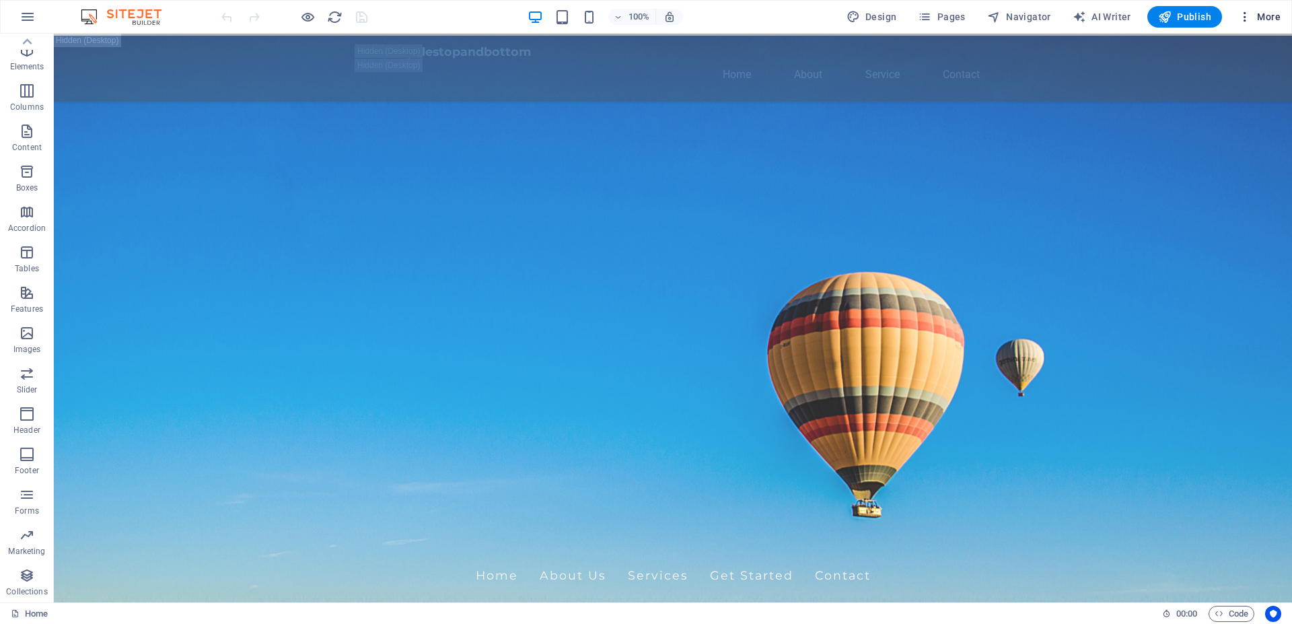
click at [1244, 20] on icon "button" at bounding box center [1244, 16] width 13 height 13
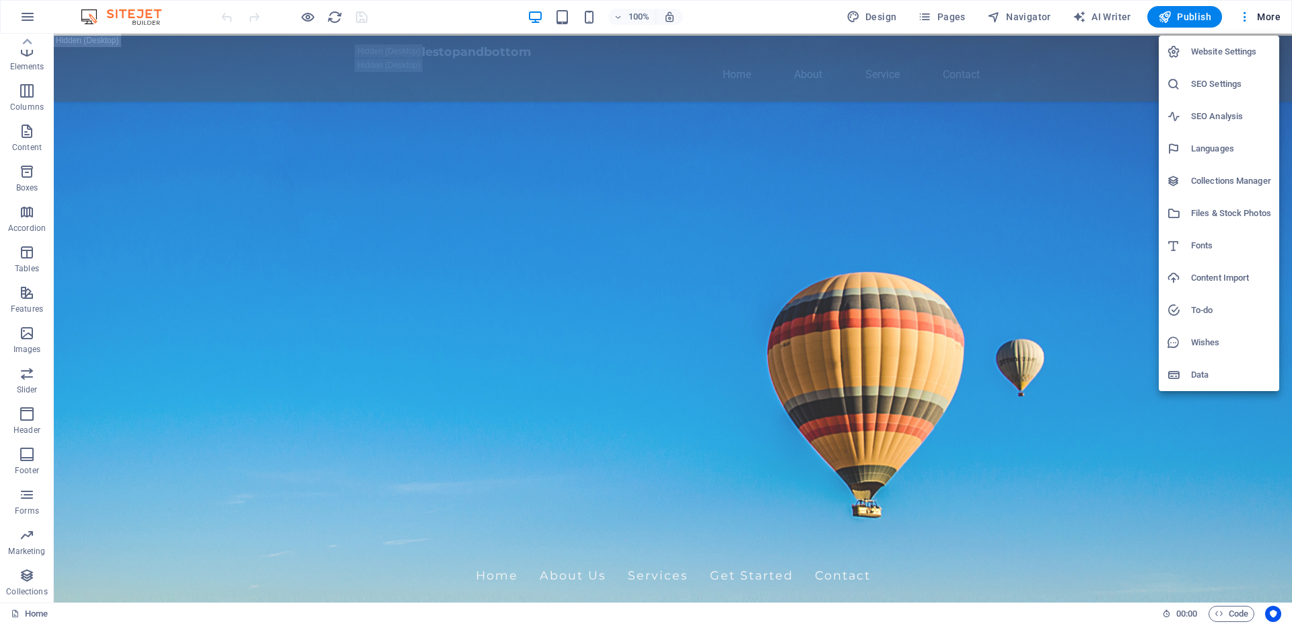
click at [925, 19] on div at bounding box center [646, 312] width 1292 height 624
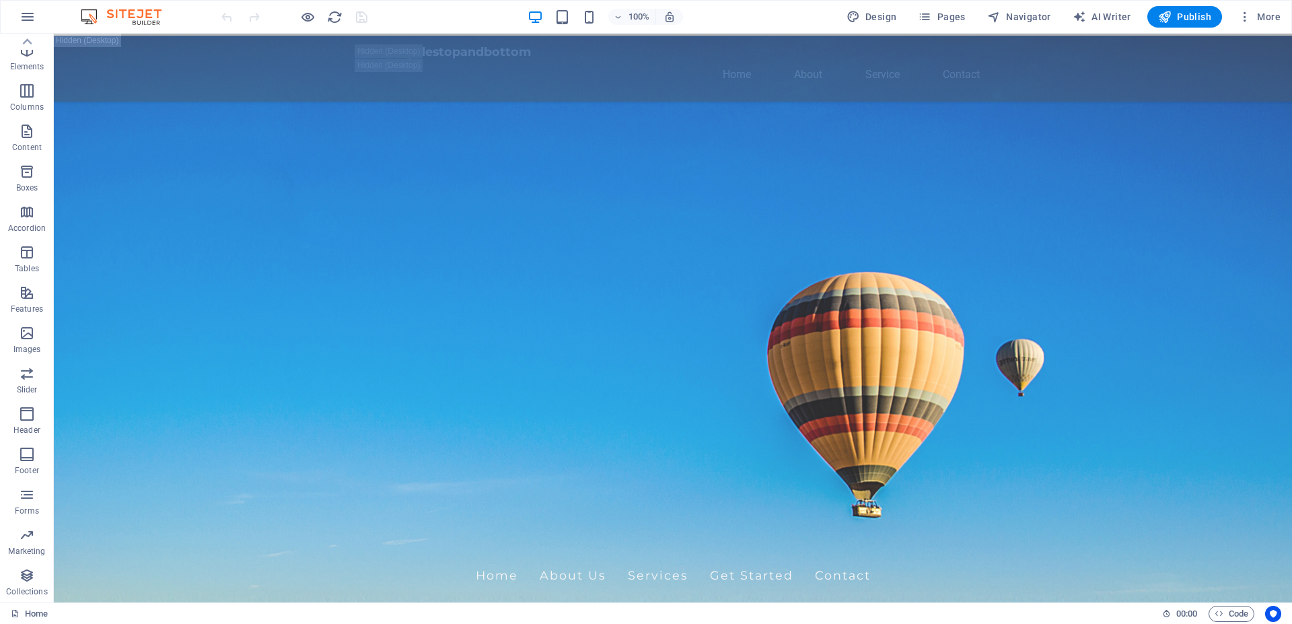
click at [932, 17] on icon "button" at bounding box center [924, 16] width 13 height 13
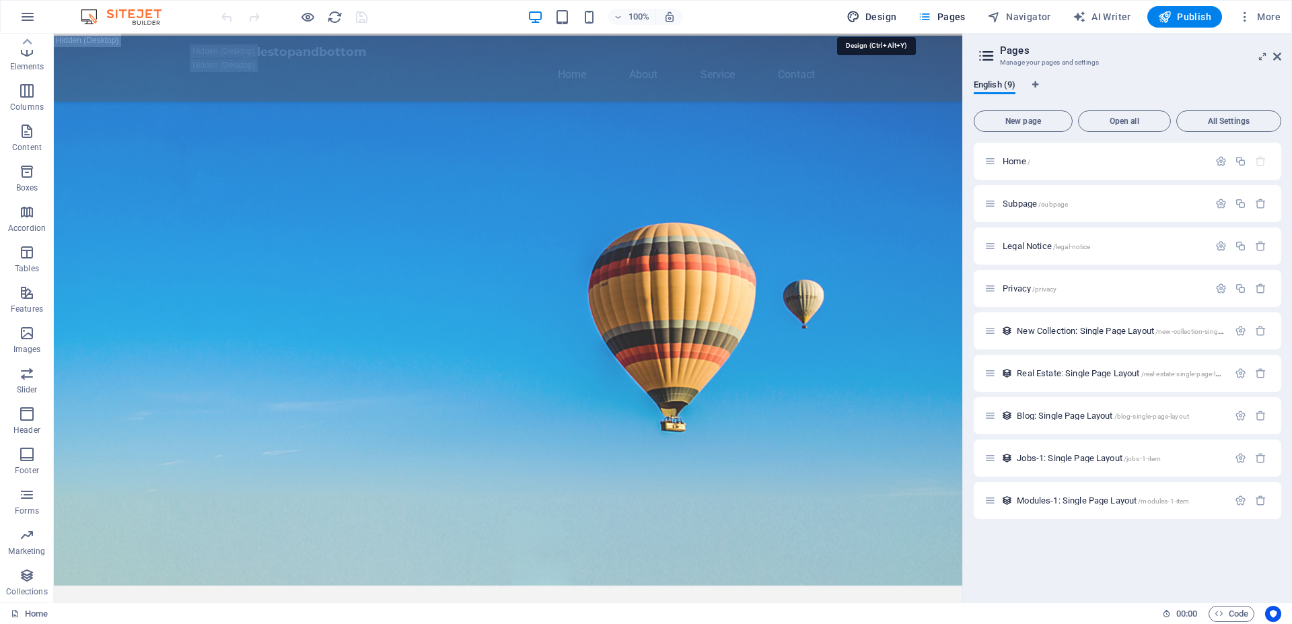
click at [894, 15] on span "Design" at bounding box center [872, 16] width 50 height 13
select select "px"
select select "200"
select select "px"
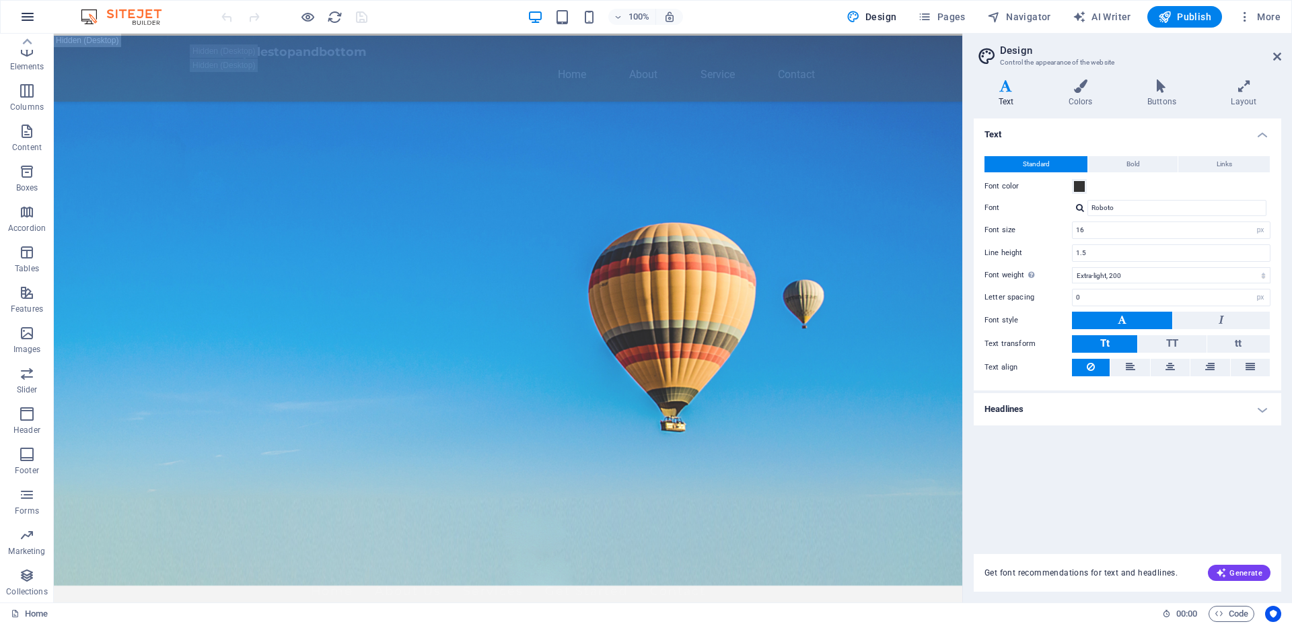
click at [28, 24] on icon "button" at bounding box center [28, 17] width 16 height 16
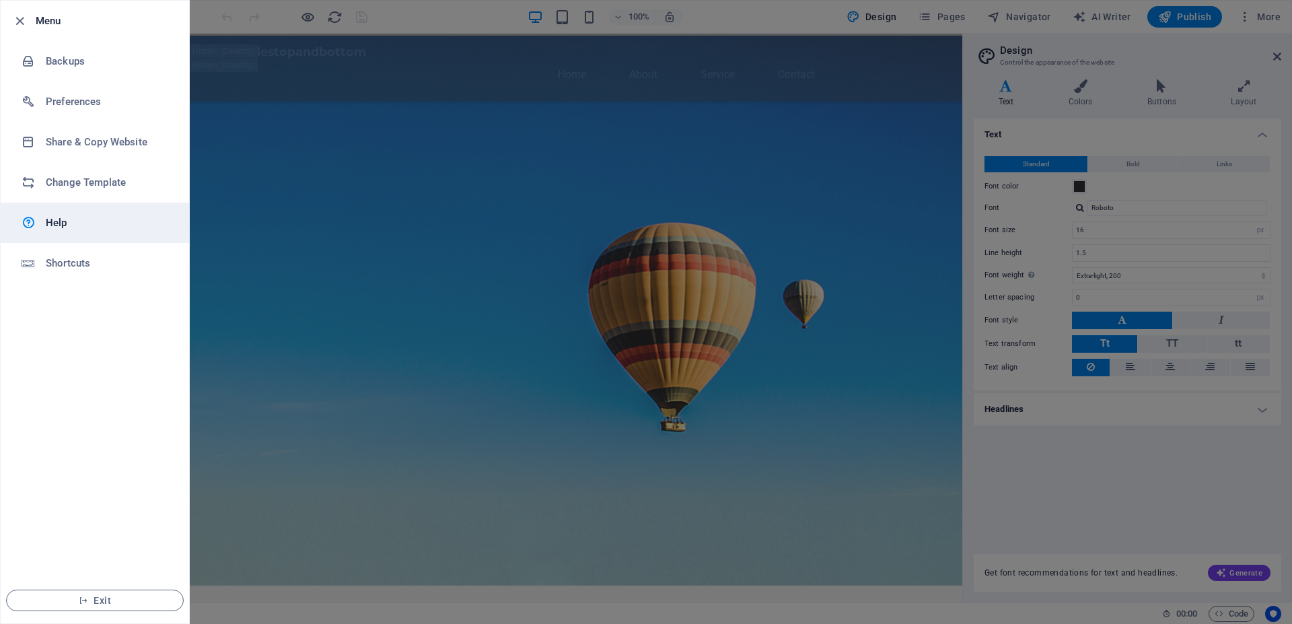
click at [80, 235] on link "Help" at bounding box center [95, 223] width 188 height 40
click at [687, 223] on div at bounding box center [646, 312] width 1292 height 624
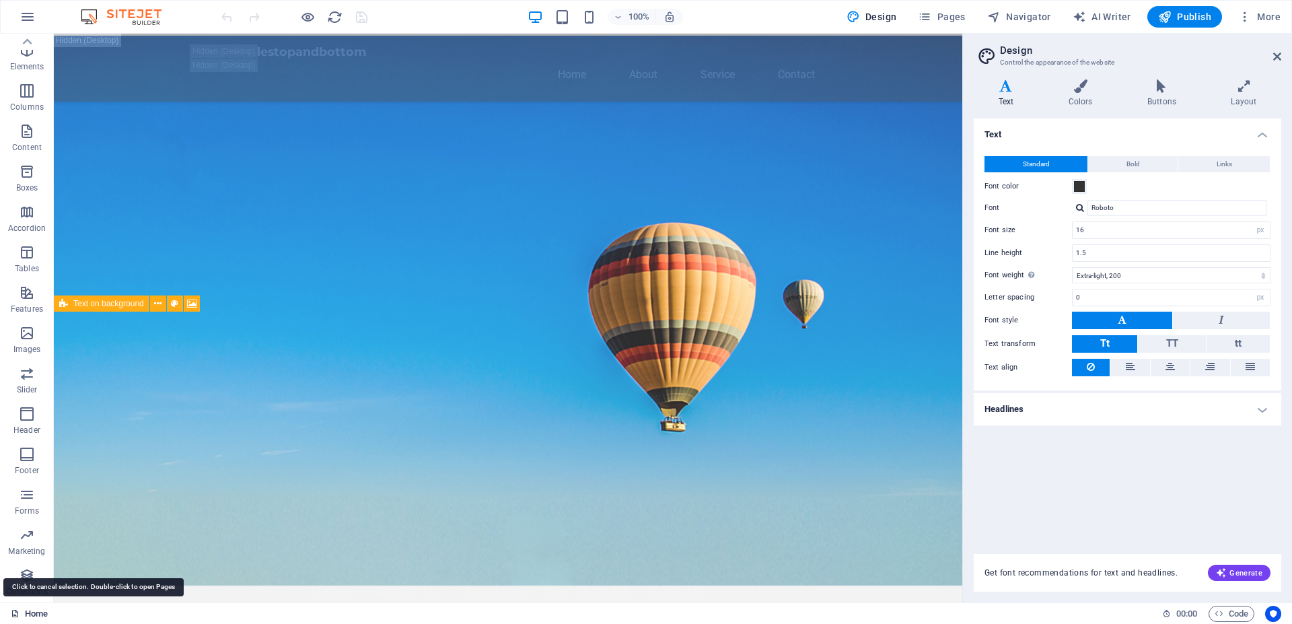
click at [30, 608] on link "Home" at bounding box center [29, 614] width 37 height 16
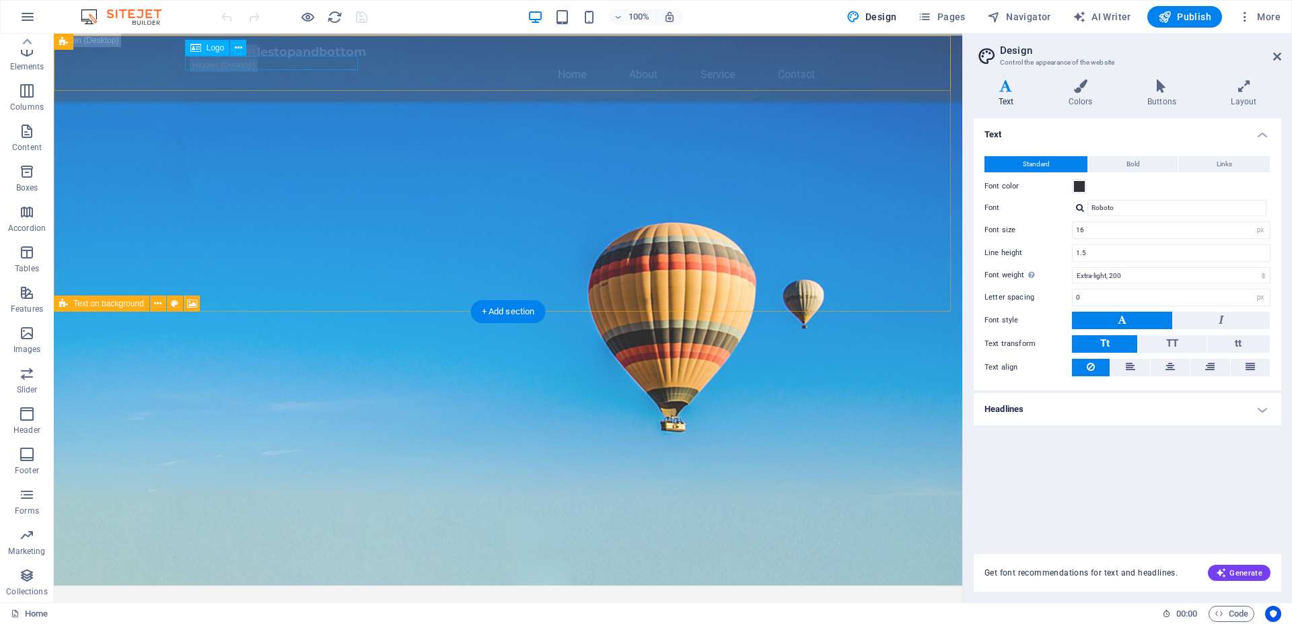
click at [335, 560] on div "marketcyclestopandbottom" at bounding box center [507, 567] width 635 height 14
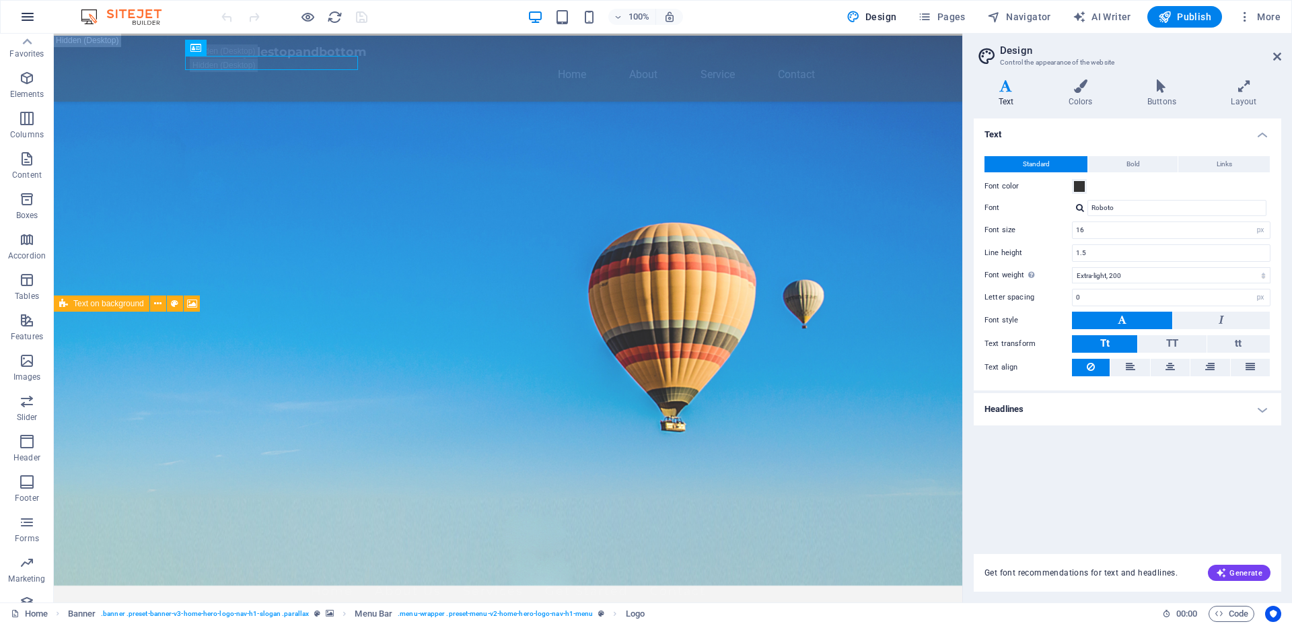
scroll to position [0, 0]
click at [18, 10] on button "button" at bounding box center [27, 17] width 32 height 32
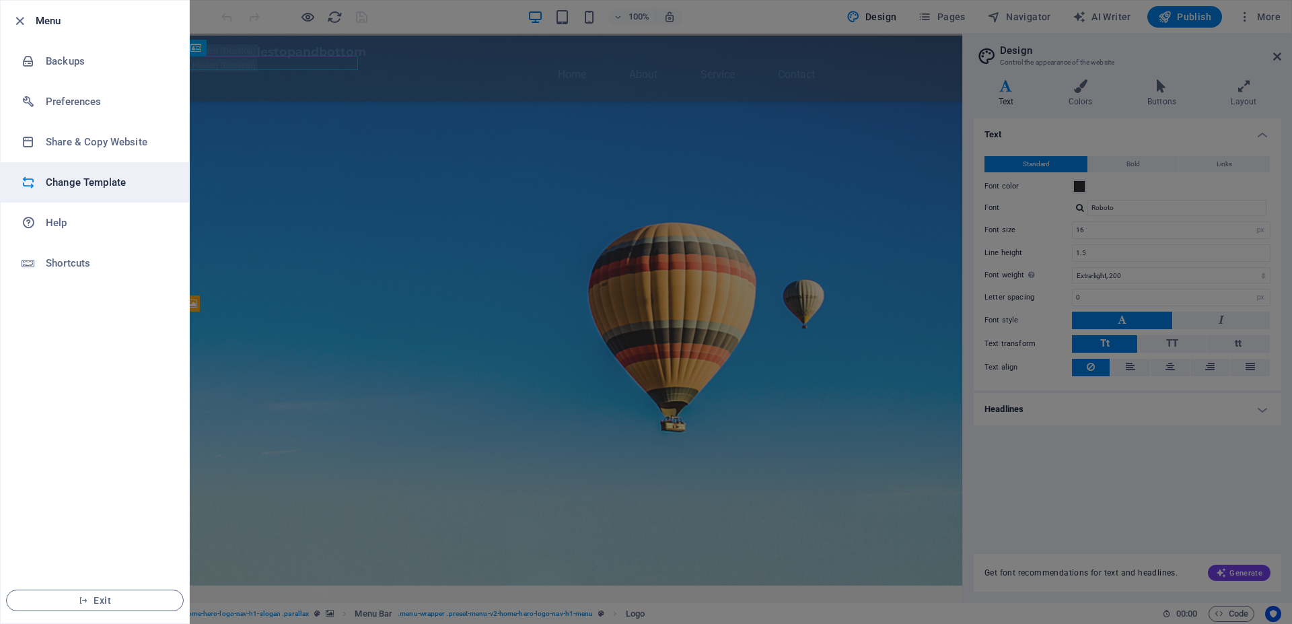
click at [85, 192] on li "Change Template" at bounding box center [95, 182] width 188 height 40
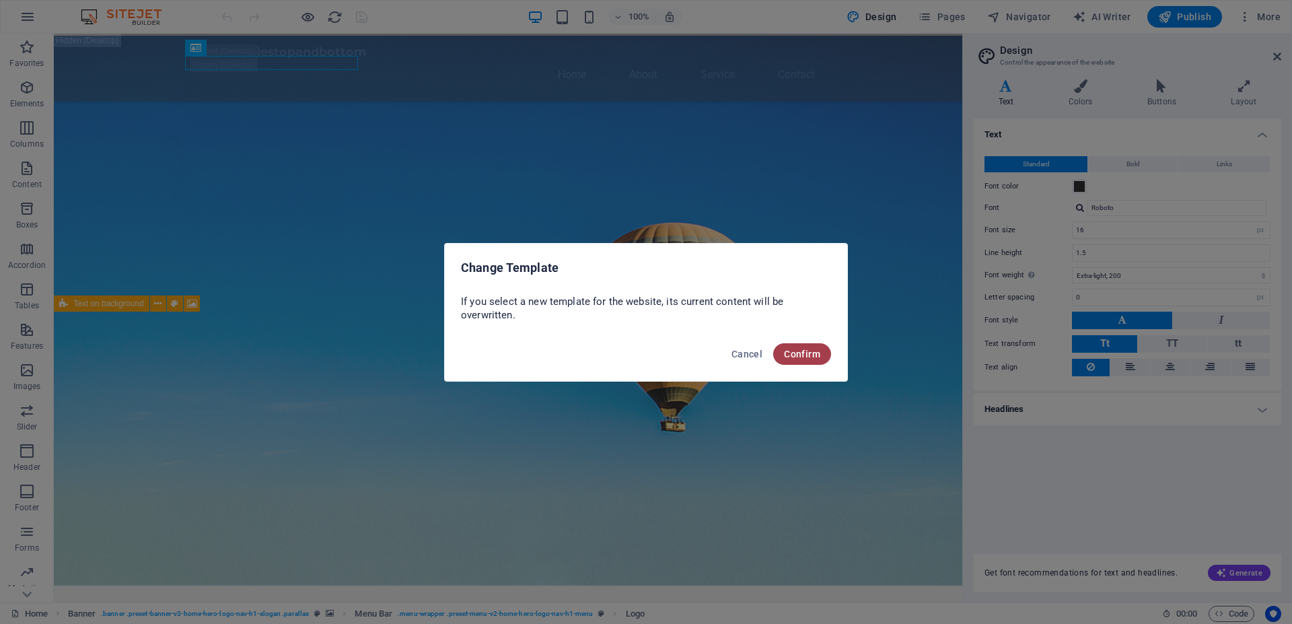
click at [788, 354] on span "Confirm" at bounding box center [802, 354] width 36 height 11
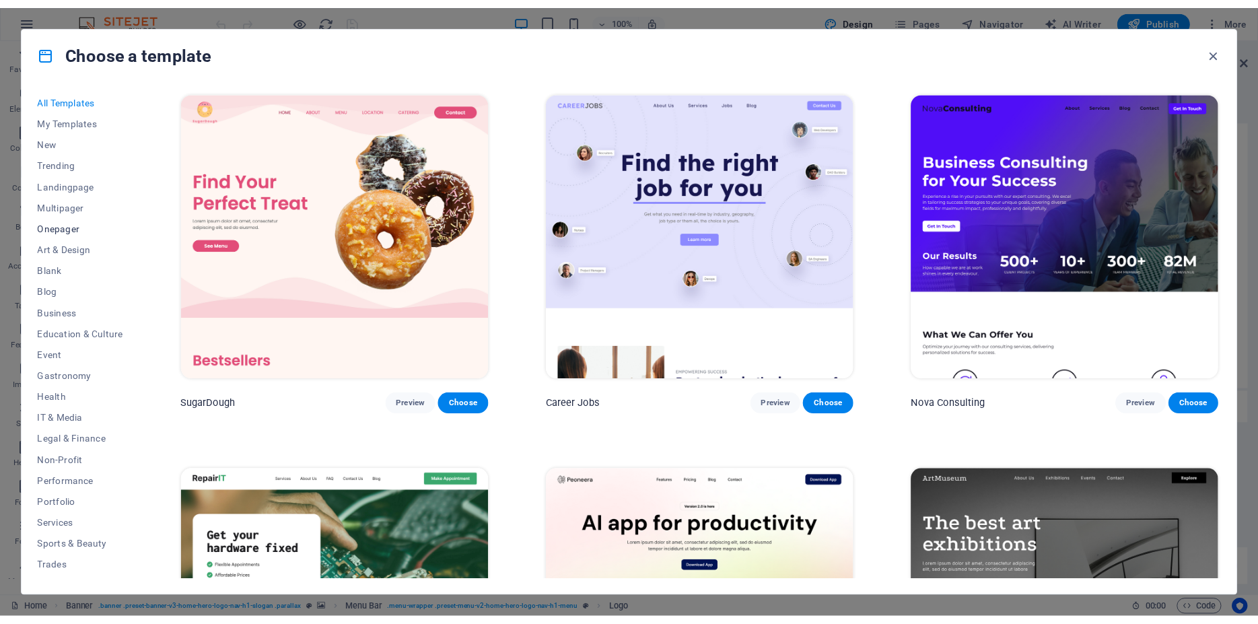
scroll to position [40, 0]
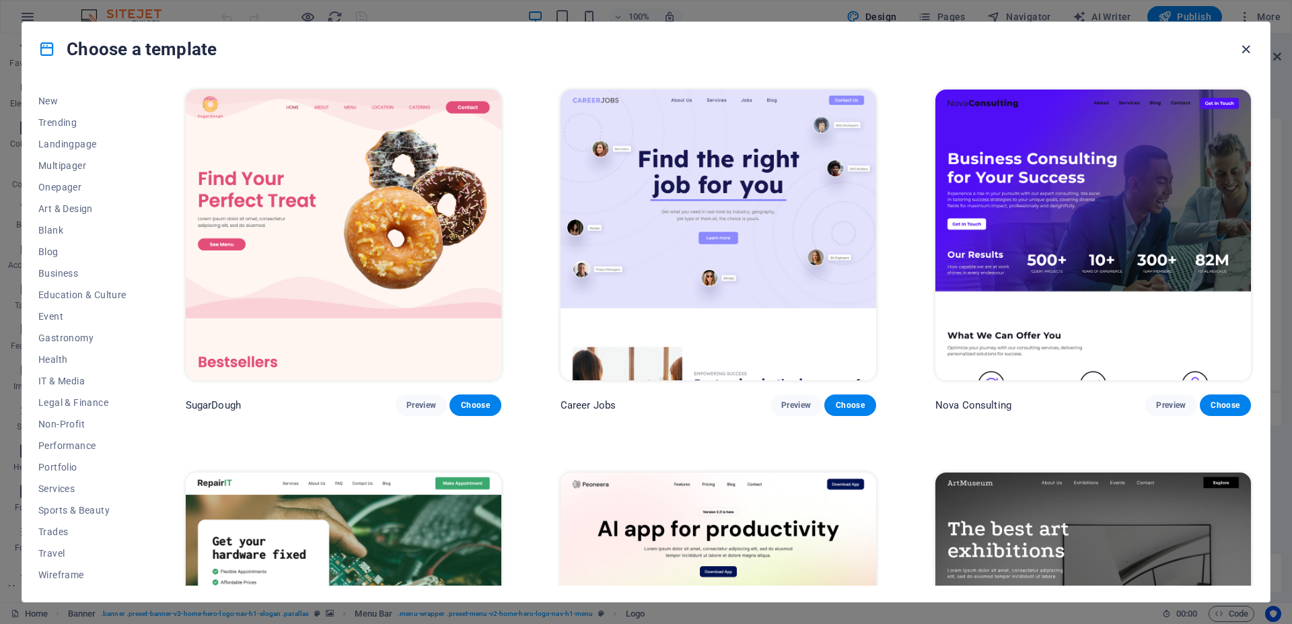
click at [1243, 55] on icon "button" at bounding box center [1245, 49] width 15 height 15
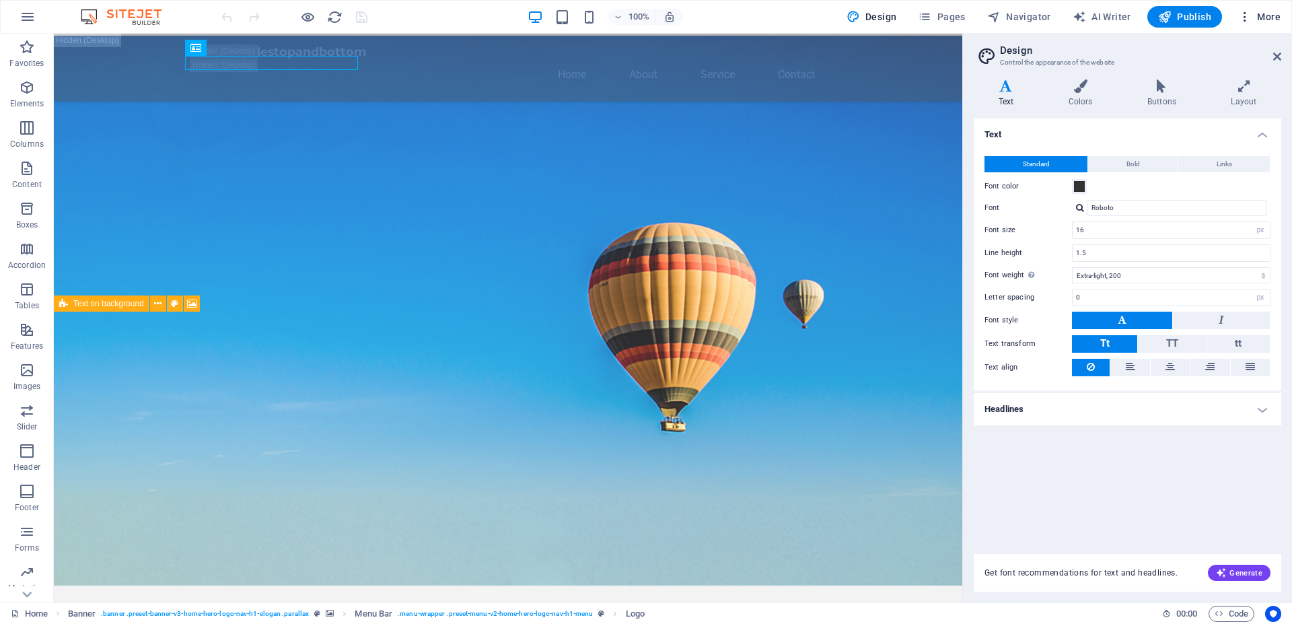
click at [1258, 19] on span "More" at bounding box center [1259, 16] width 42 height 13
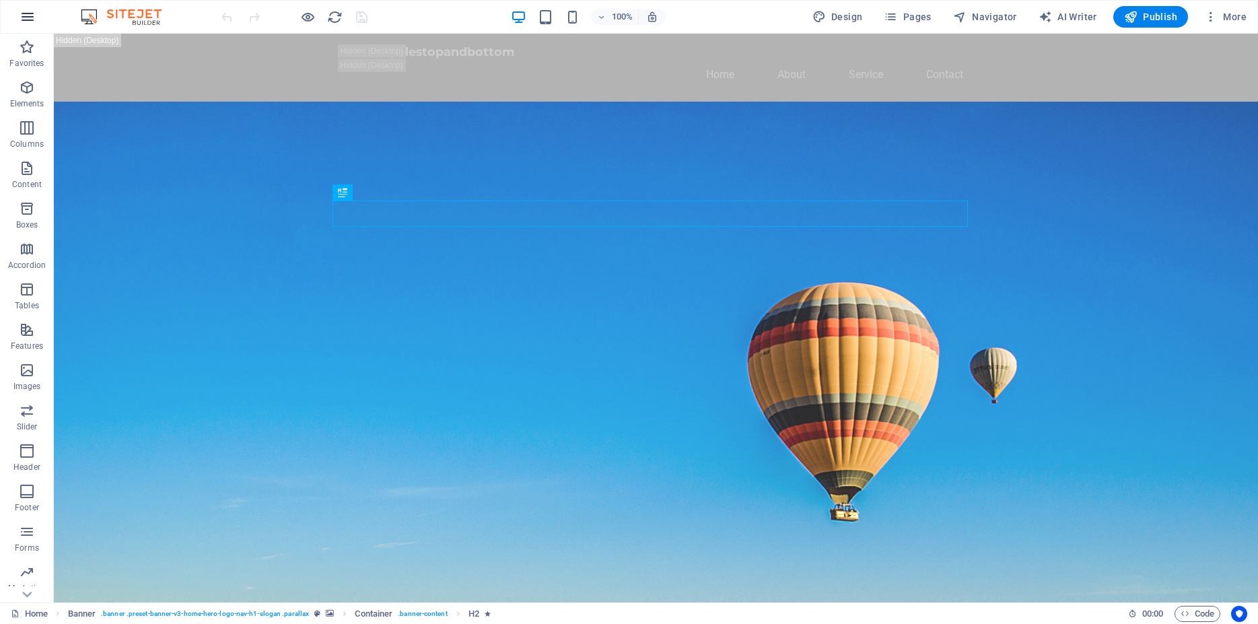
click at [22, 18] on icon "button" at bounding box center [28, 17] width 16 height 16
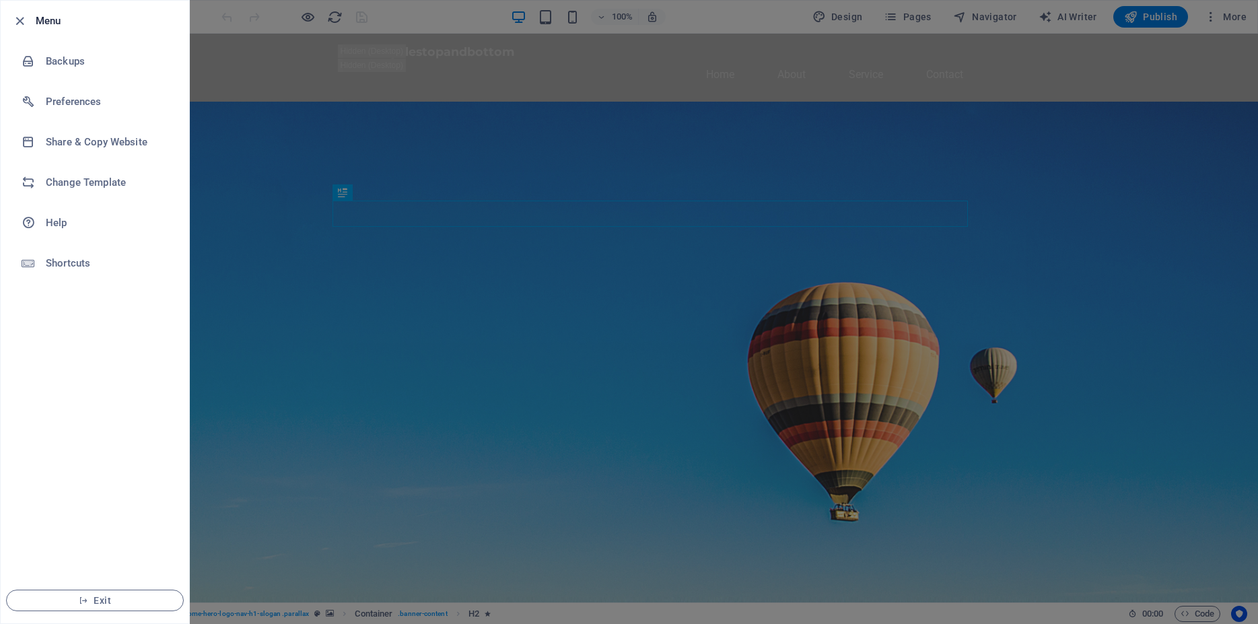
click at [22, 18] on icon "button" at bounding box center [19, 20] width 15 height 15
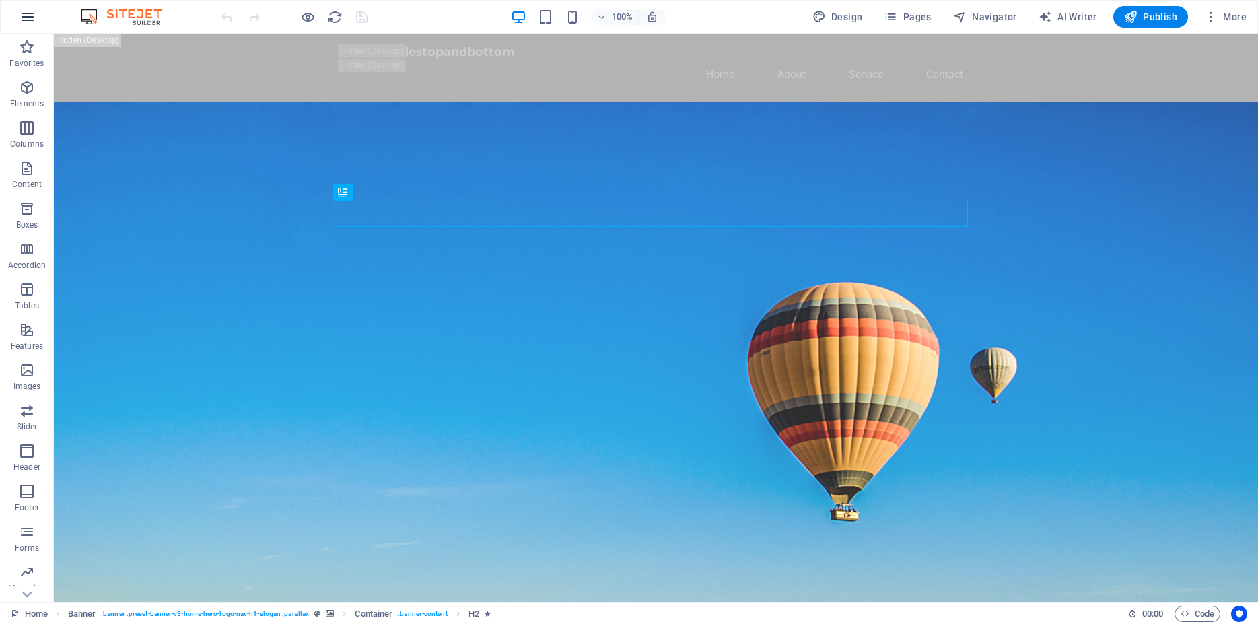
click at [30, 13] on icon "button" at bounding box center [28, 17] width 16 height 16
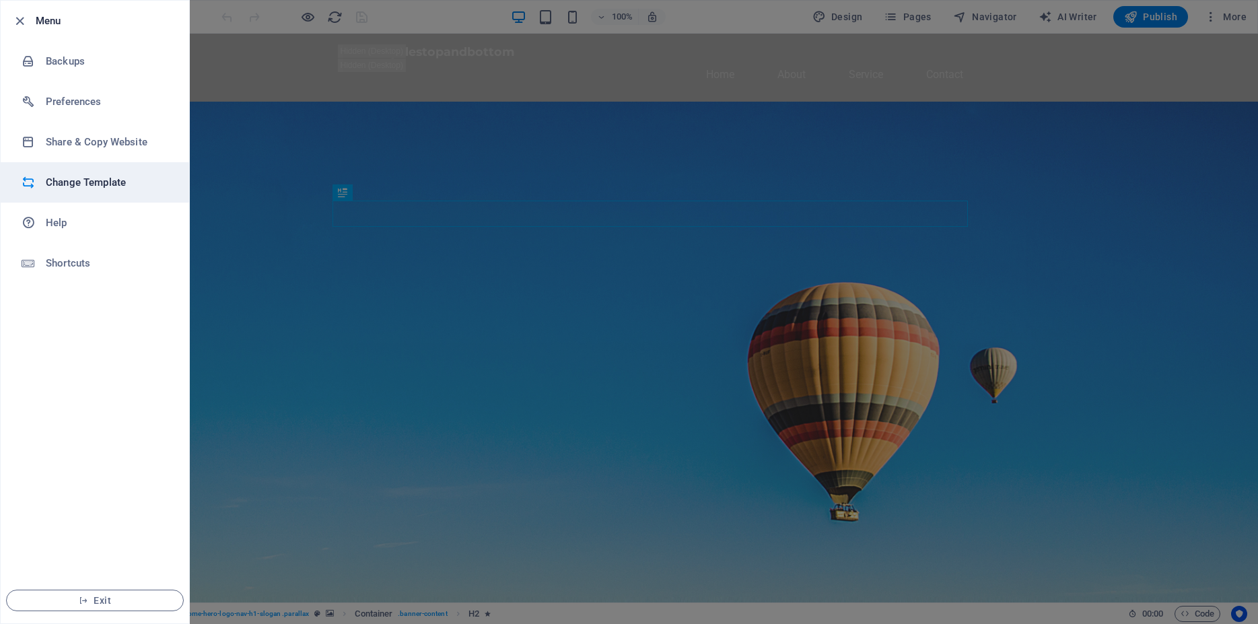
click at [78, 184] on h6 "Change Template" at bounding box center [108, 182] width 125 height 16
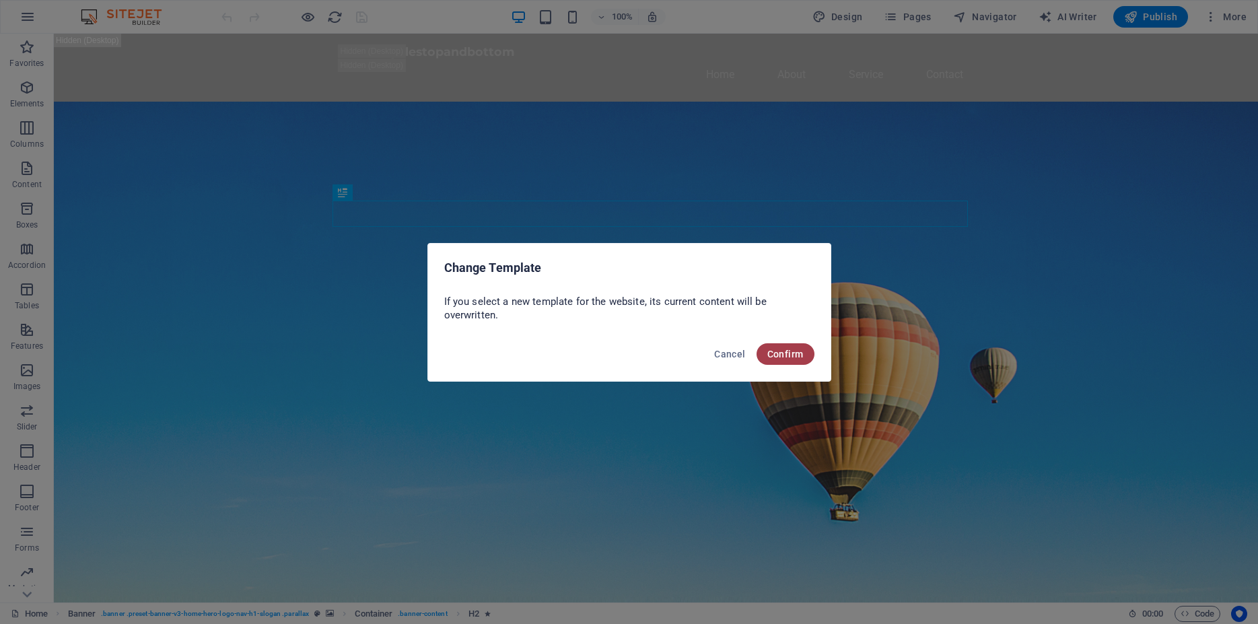
click at [783, 350] on span "Confirm" at bounding box center [785, 354] width 36 height 11
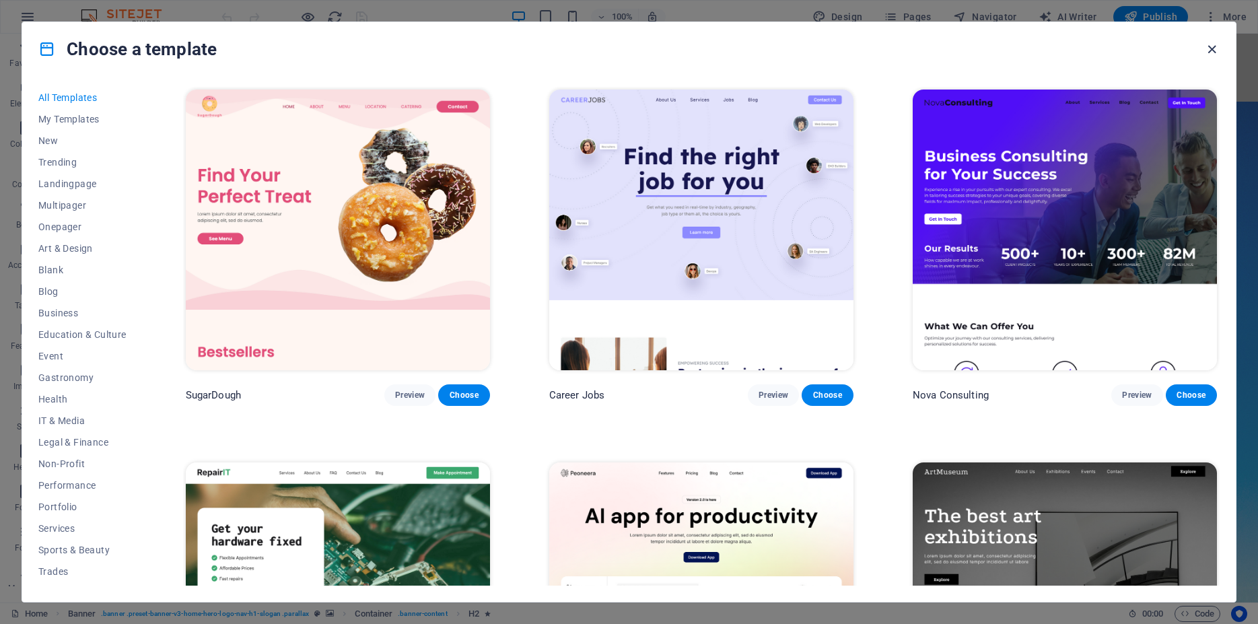
click at [1212, 53] on icon "button" at bounding box center [1211, 49] width 15 height 15
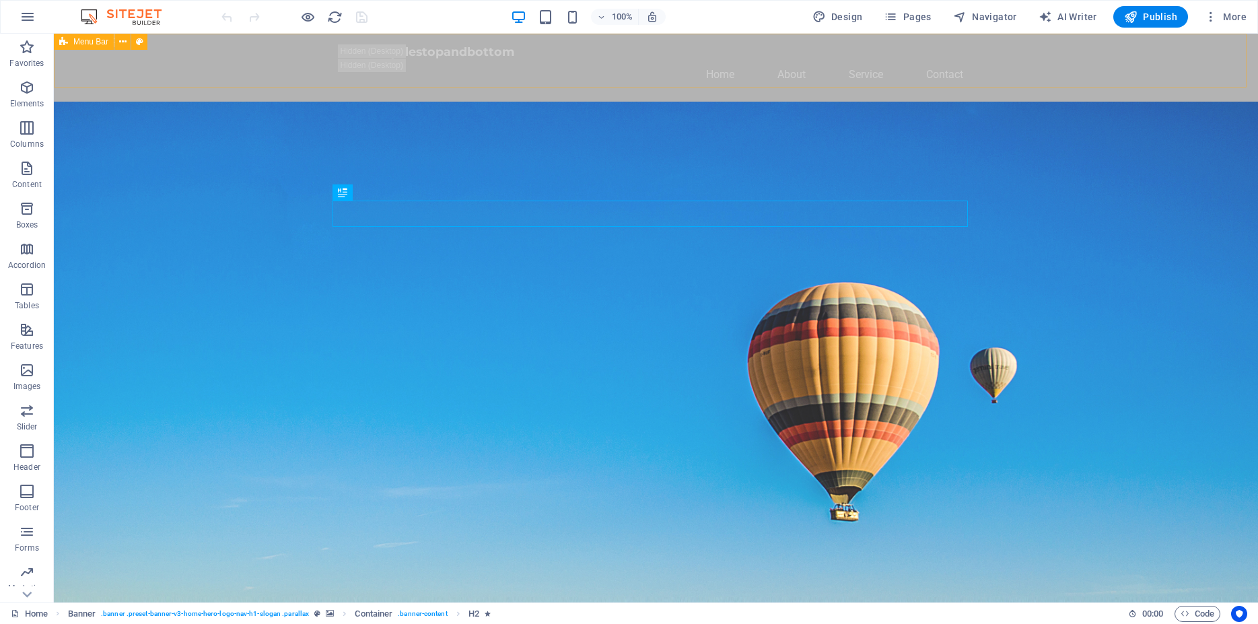
click at [95, 46] on div "Menu Bar" at bounding box center [84, 42] width 60 height 16
click at [25, 22] on icon "button" at bounding box center [28, 17] width 16 height 16
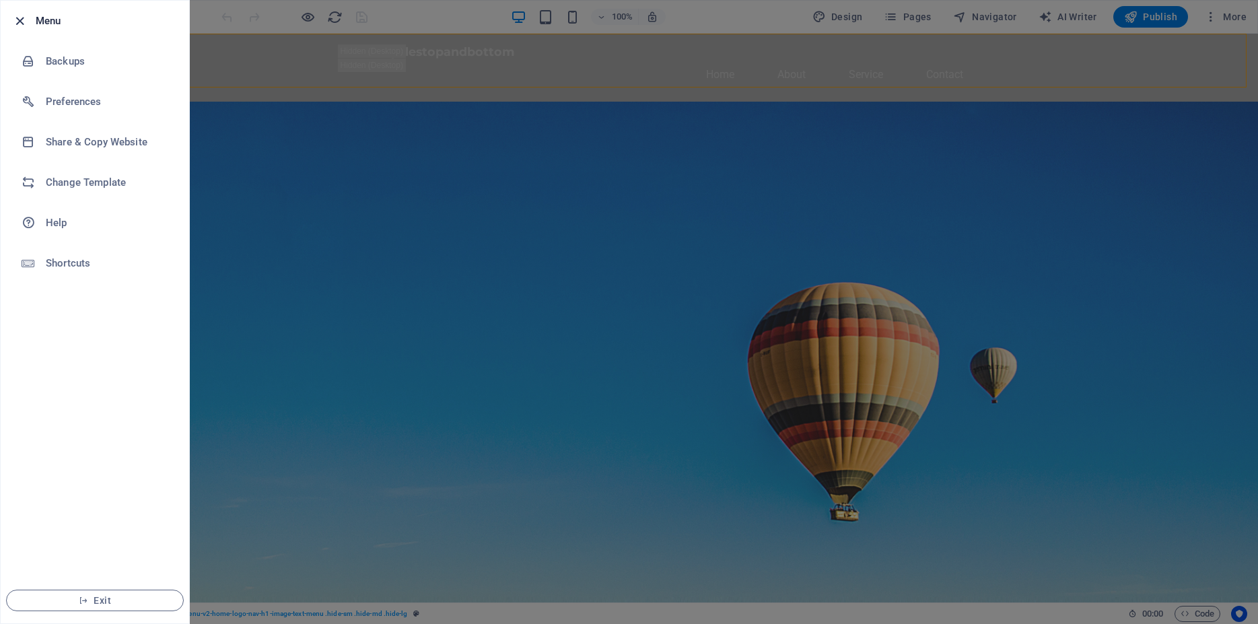
click at [11, 18] on span "button" at bounding box center [19, 20] width 16 height 15
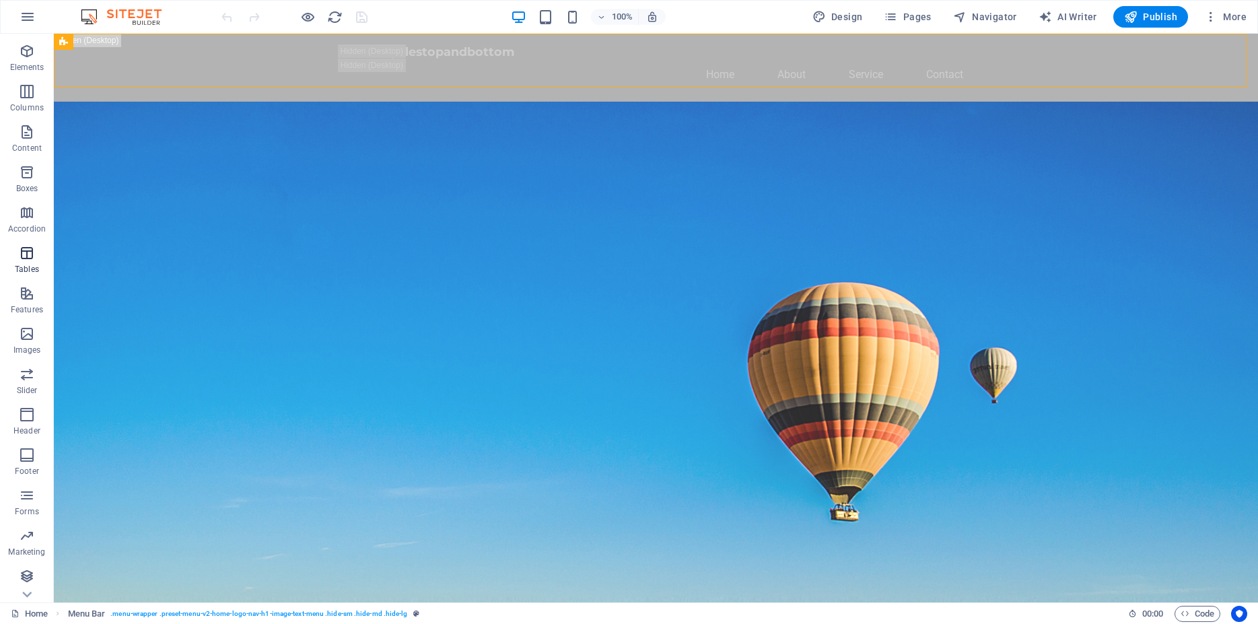
scroll to position [37, 0]
click at [117, 12] on img at bounding box center [127, 17] width 101 height 16
click at [153, 18] on img at bounding box center [127, 17] width 101 height 16
click at [837, 20] on span "Design" at bounding box center [837, 16] width 50 height 13
select select "px"
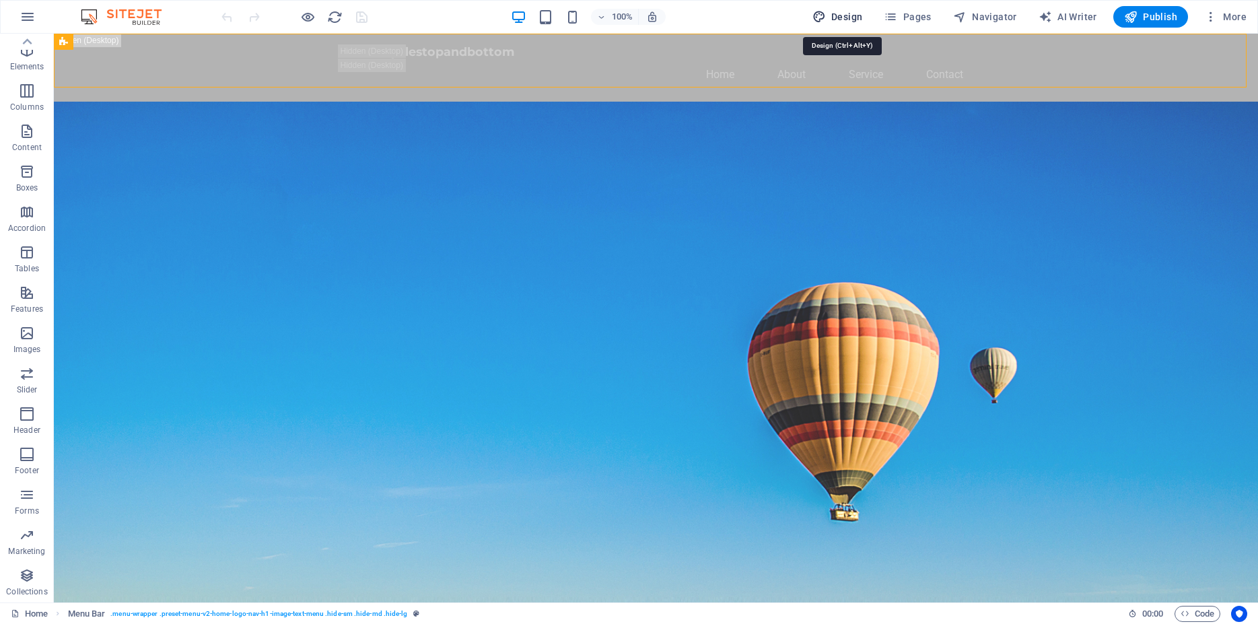
select select "200"
select select "px"
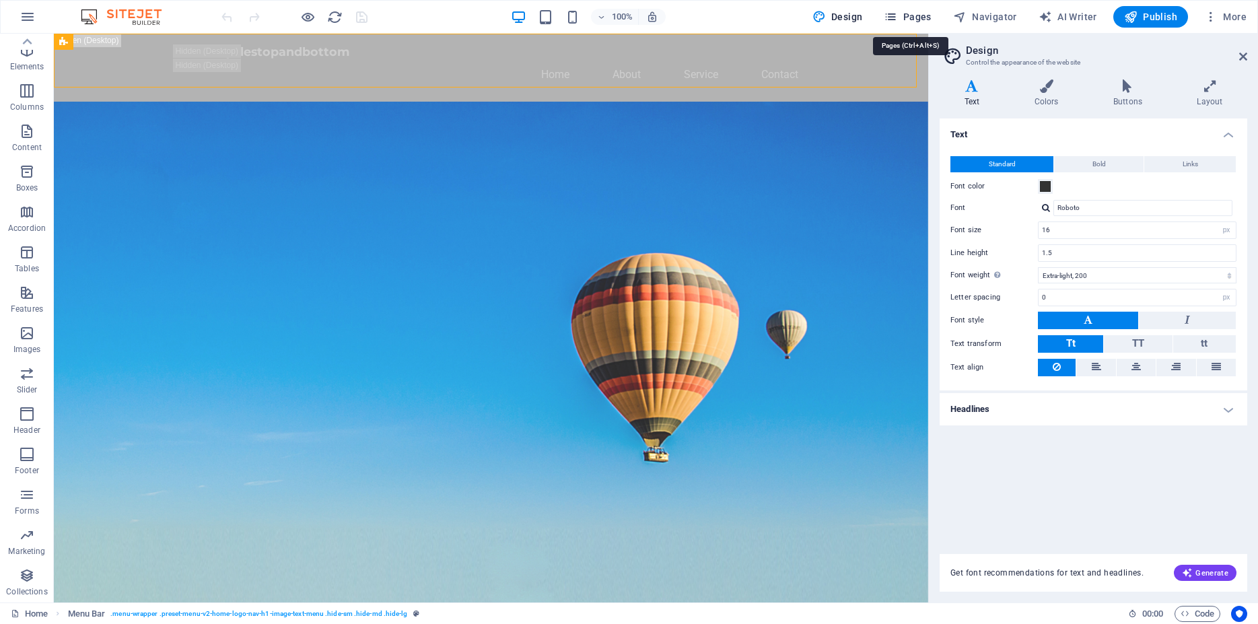
click at [915, 20] on span "Pages" at bounding box center [907, 16] width 47 height 13
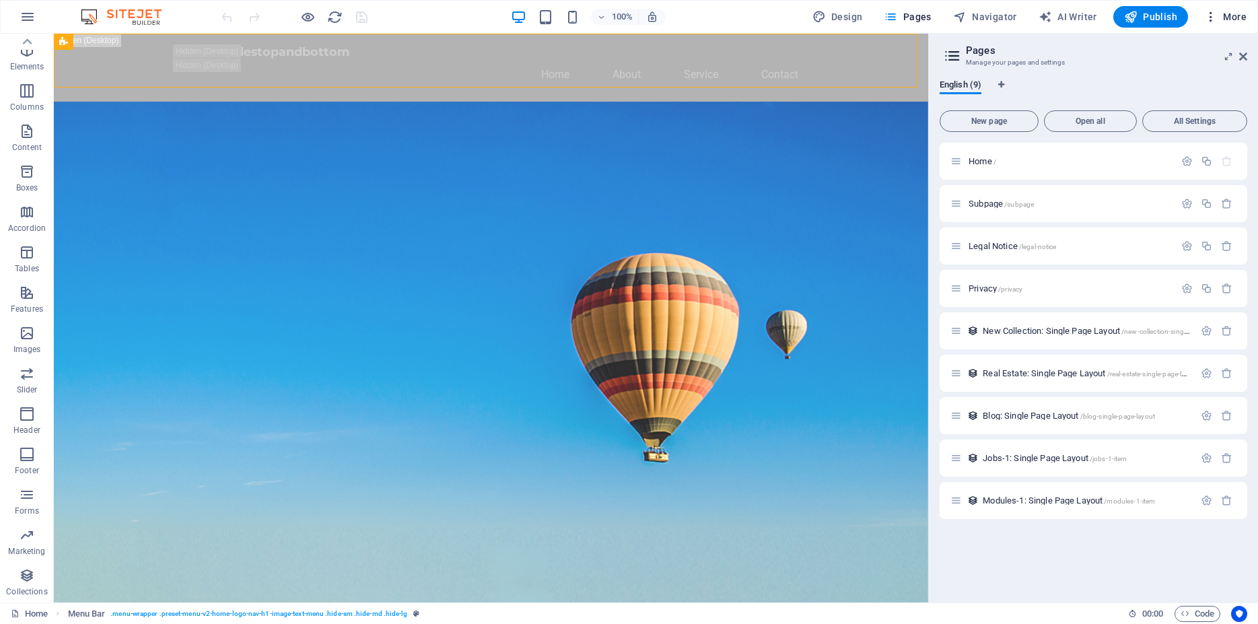
click at [1212, 20] on icon "button" at bounding box center [1210, 16] width 13 height 13
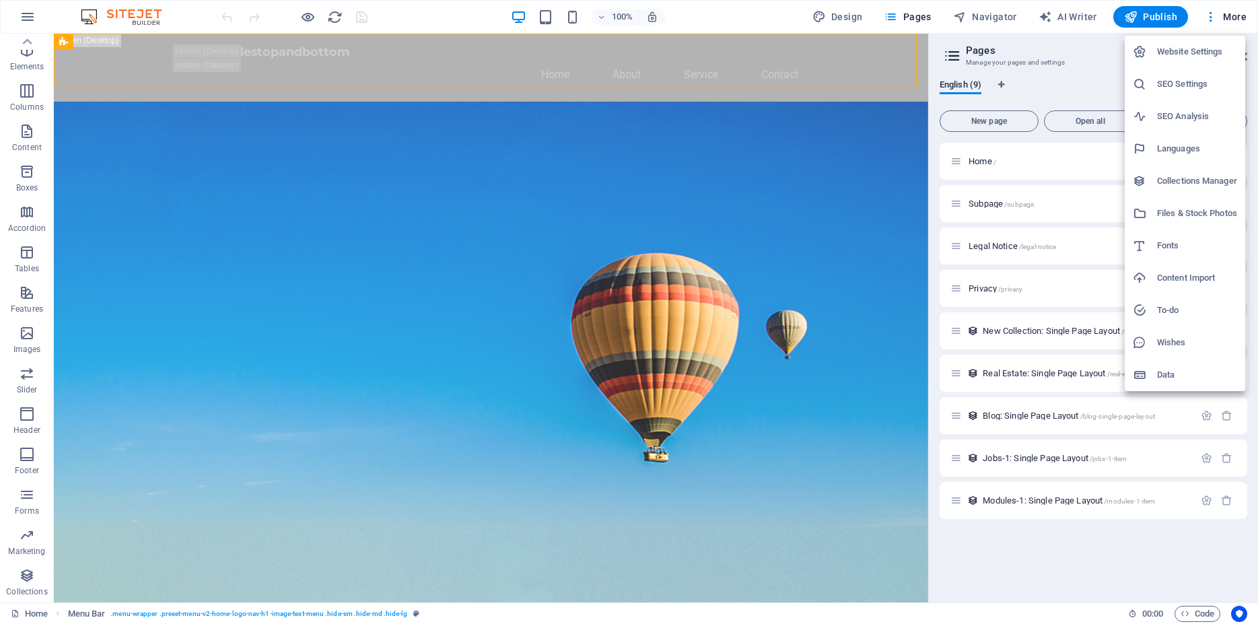
click at [1201, 53] on h6 "Website Settings" at bounding box center [1197, 52] width 80 height 16
